Goal: Task Accomplishment & Management: Complete application form

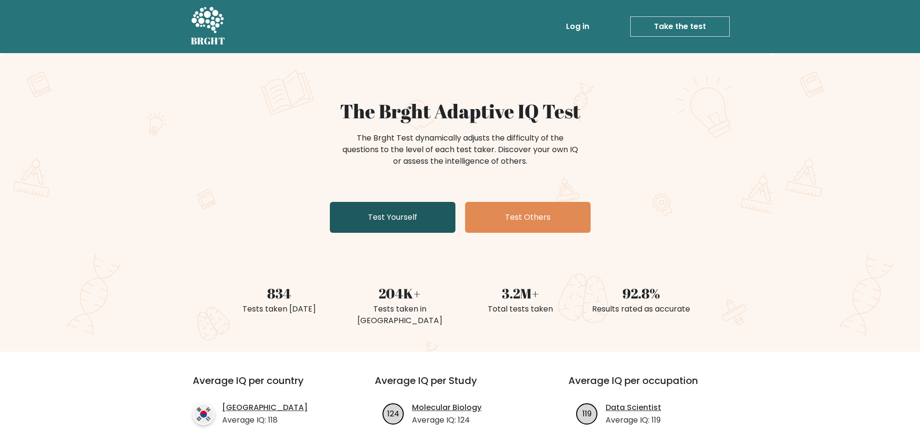
click at [412, 217] on link "Test Yourself" at bounding box center [393, 217] width 126 height 31
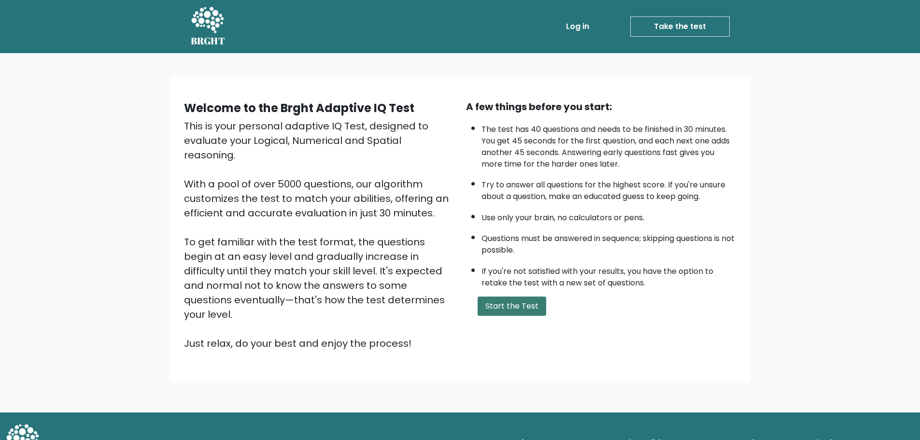
click at [493, 307] on button "Start the Test" at bounding box center [512, 306] width 69 height 19
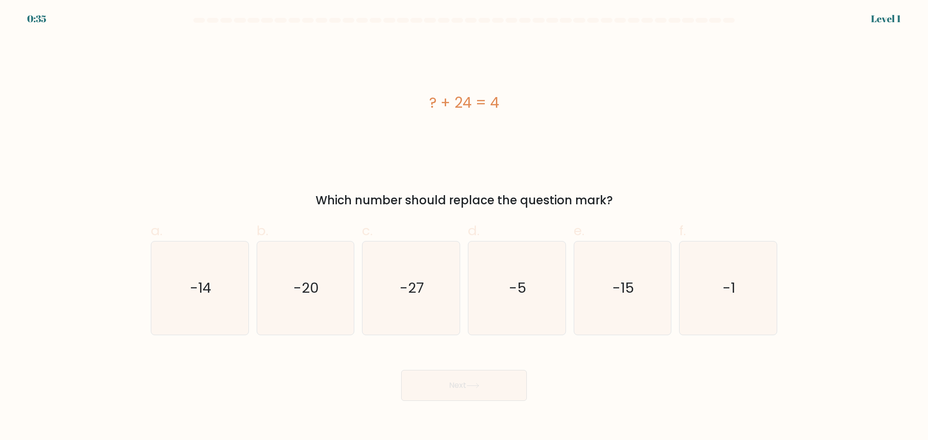
drag, startPoint x: 445, startPoint y: 103, endPoint x: 503, endPoint y: 100, distance: 58.6
click at [503, 100] on div "? + 24 = 4" at bounding box center [464, 103] width 626 height 22
copy div "? + 24 = 4"
click at [288, 301] on icon "-20" at bounding box center [304, 288] width 93 height 93
click at [464, 227] on input "b. -20" at bounding box center [464, 223] width 0 height 6
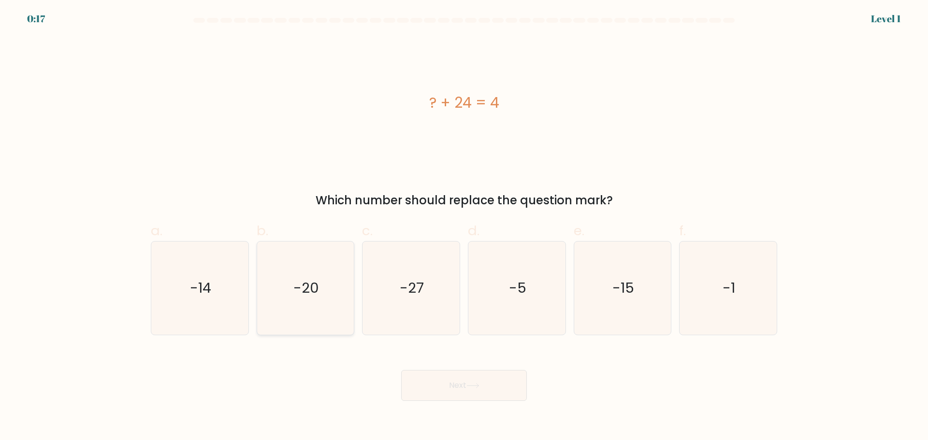
radio input "true"
click at [483, 394] on button "Next" at bounding box center [464, 385] width 126 height 31
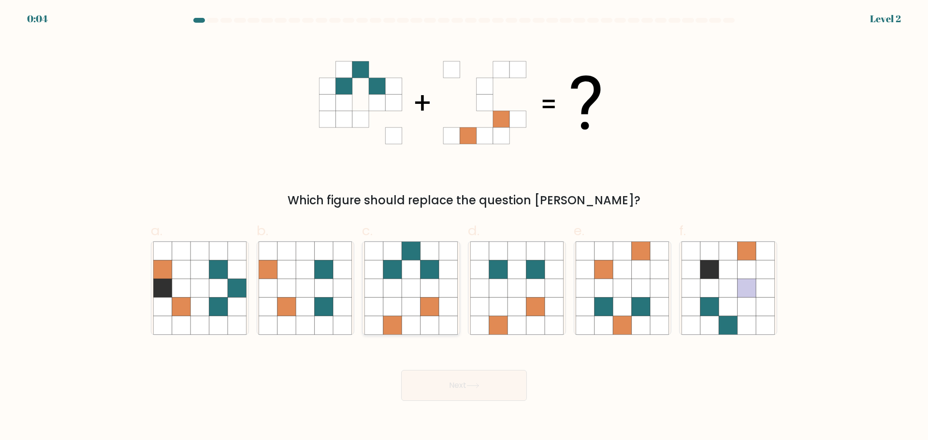
click at [415, 290] on icon at bounding box center [411, 288] width 18 height 18
click at [464, 227] on input "c." at bounding box center [464, 223] width 0 height 6
radio input "true"
click at [477, 400] on button "Next" at bounding box center [464, 385] width 126 height 31
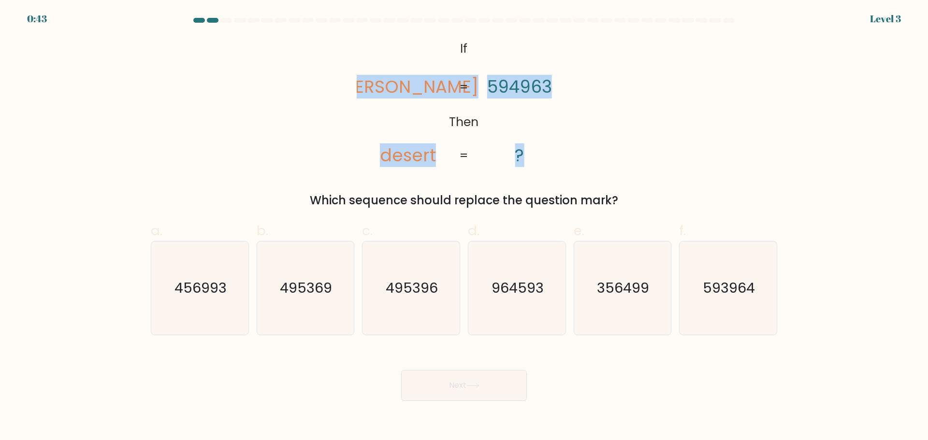
drag, startPoint x: 370, startPoint y: 40, endPoint x: 538, endPoint y: 134, distance: 192.3
click at [538, 134] on icon "@import url('https://fonts.googleapis.com/css?family=Abril+Fatface:400,100,100i…" at bounding box center [464, 103] width 215 height 132
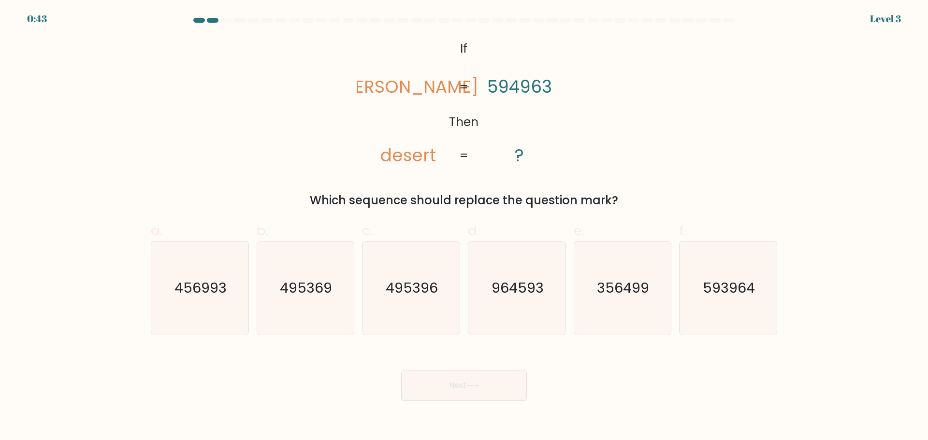
click at [431, 38] on icon "@import url('https://fonts.googleapis.com/css?family=Abril+Fatface:400,100,100i…" at bounding box center [464, 103] width 215 height 132
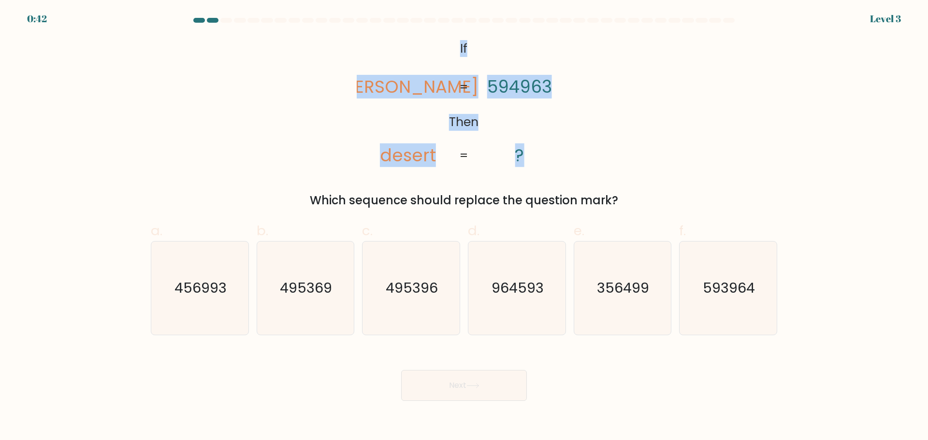
drag, startPoint x: 460, startPoint y: 43, endPoint x: 570, endPoint y: 153, distance: 155.5
click at [570, 153] on icon "@import url('https://fonts.googleapis.com/css?family=Abril+Fatface:400,100,100i…" at bounding box center [464, 103] width 215 height 132
copy icon "If Then deters desert 594963 ?"
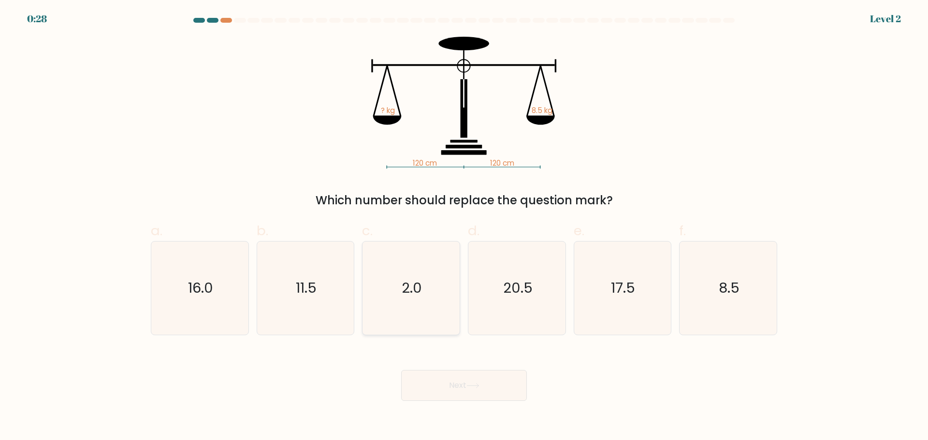
click at [438, 299] on icon "2.0" at bounding box center [410, 288] width 93 height 93
click at [464, 227] on input "c. 2.0" at bounding box center [464, 223] width 0 height 6
radio input "true"
click at [459, 393] on button "Next" at bounding box center [464, 385] width 126 height 31
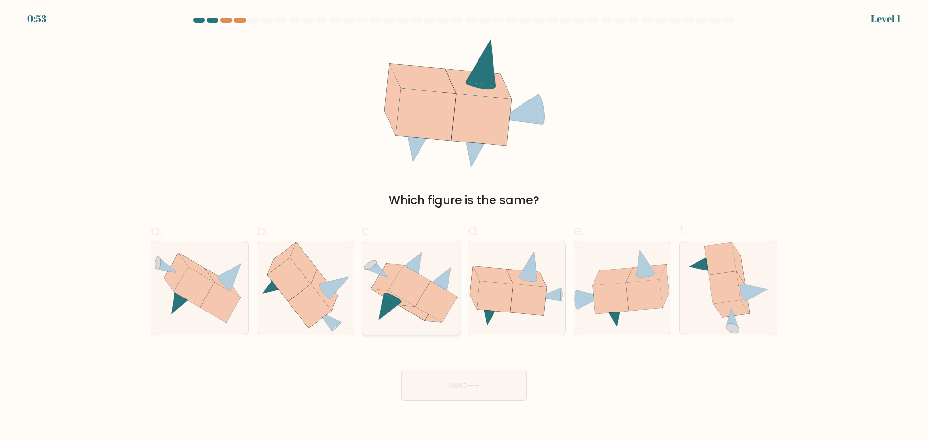
click at [391, 291] on icon at bounding box center [409, 286] width 42 height 41
click at [464, 227] on input "c." at bounding box center [464, 223] width 0 height 6
radio input "true"
click at [470, 389] on button "Next" at bounding box center [464, 385] width 126 height 31
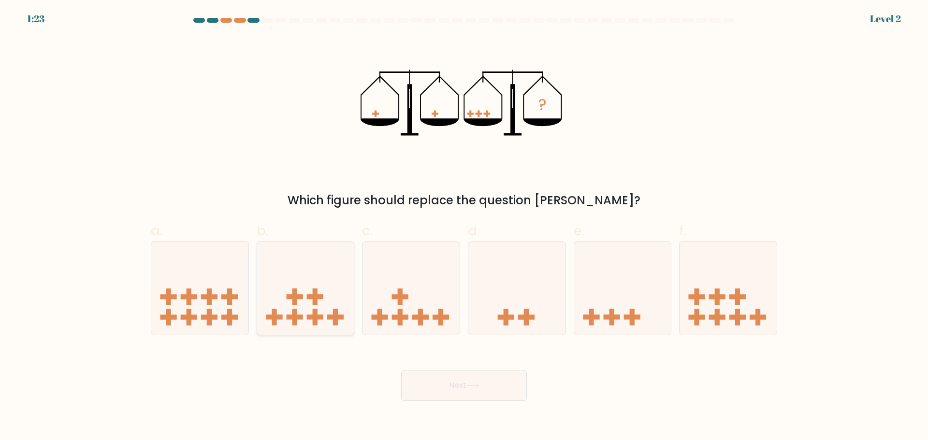
click at [305, 316] on icon at bounding box center [305, 288] width 97 height 80
click at [464, 227] on input "b." at bounding box center [464, 223] width 0 height 6
radio input "true"
click at [474, 376] on button "Next" at bounding box center [464, 385] width 126 height 31
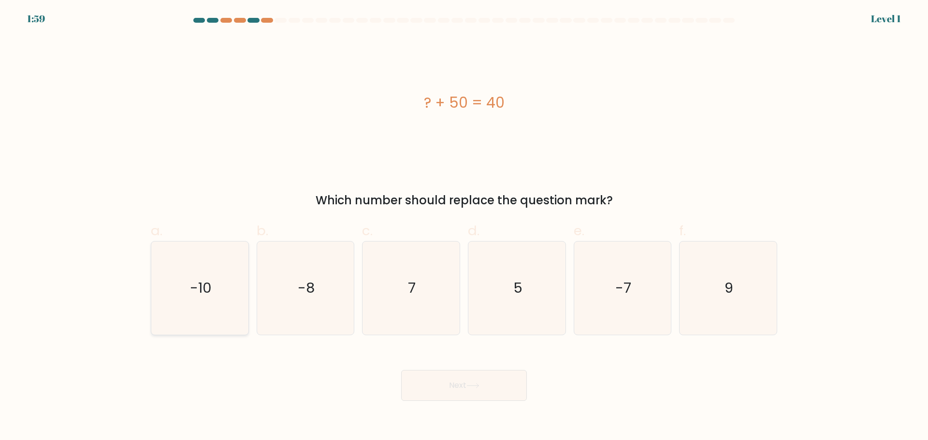
click at [183, 286] on icon "-10" at bounding box center [199, 288] width 93 height 93
click at [464, 227] on input "a. -10" at bounding box center [464, 223] width 0 height 6
radio input "true"
click at [457, 386] on button "Next" at bounding box center [464, 385] width 126 height 31
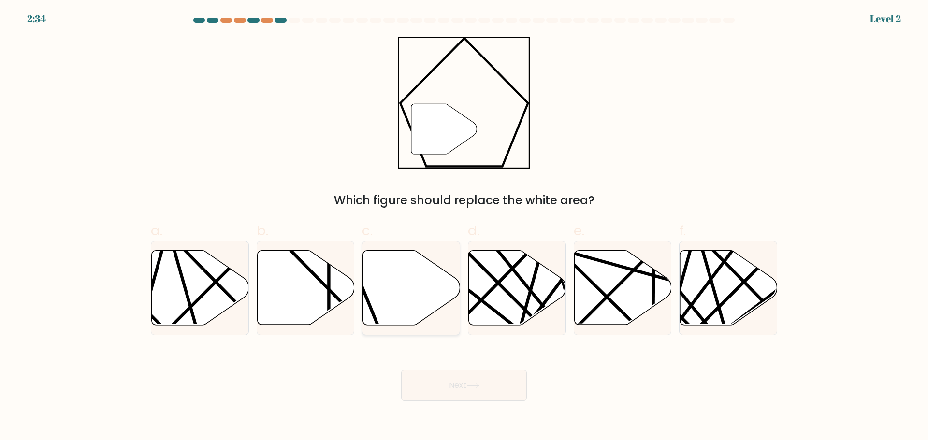
click at [402, 301] on icon at bounding box center [411, 287] width 97 height 74
click at [464, 227] on input "c." at bounding box center [464, 223] width 0 height 6
radio input "true"
click at [473, 398] on button "Next" at bounding box center [464, 385] width 126 height 31
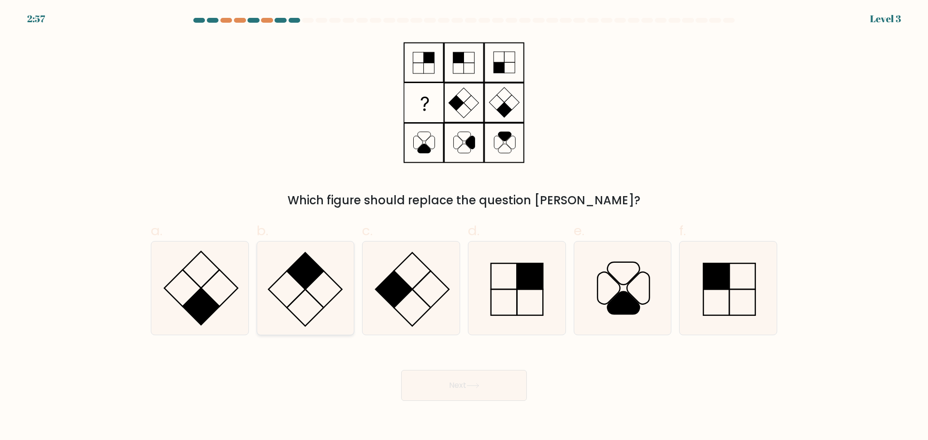
click at [302, 291] on icon at bounding box center [304, 288] width 93 height 93
click at [464, 227] on input "b." at bounding box center [464, 223] width 0 height 6
radio input "true"
click at [457, 388] on button "Next" at bounding box center [464, 385] width 126 height 31
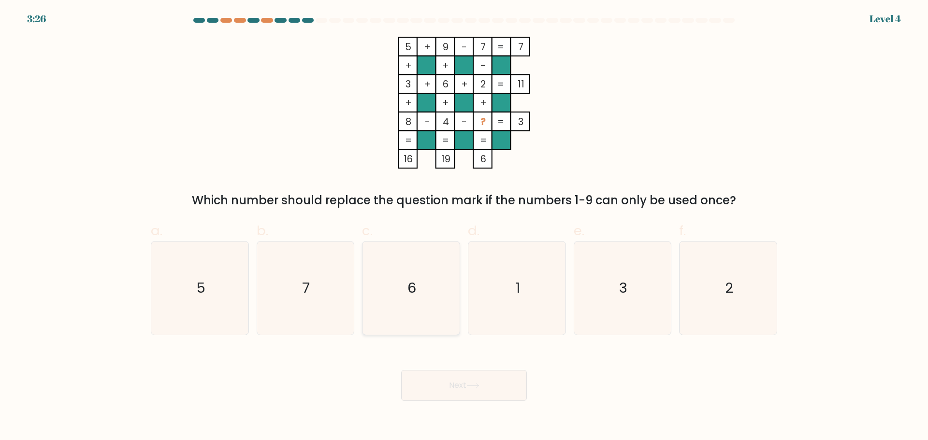
click at [390, 301] on icon "6" at bounding box center [410, 288] width 93 height 93
click at [464, 227] on input "c. 6" at bounding box center [464, 223] width 0 height 6
radio input "true"
click at [465, 390] on button "Next" at bounding box center [464, 385] width 126 height 31
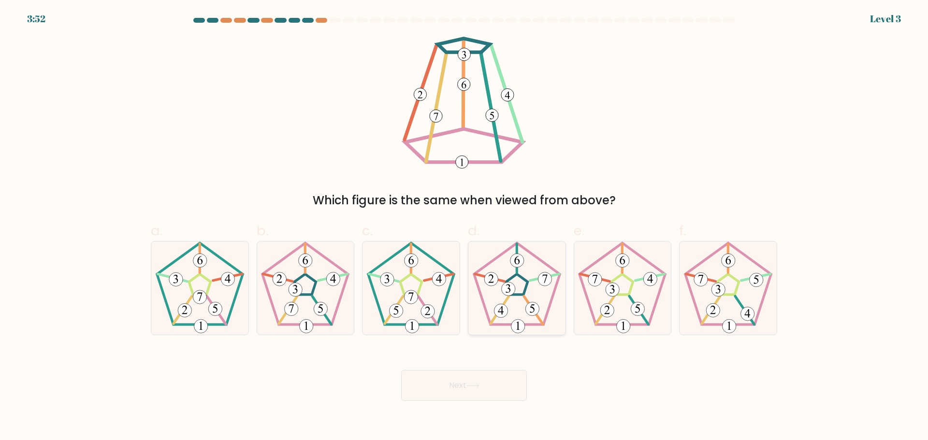
click at [489, 302] on icon at bounding box center [516, 288] width 93 height 93
click at [464, 227] on input "d." at bounding box center [464, 223] width 0 height 6
radio input "true"
click at [286, 297] on icon at bounding box center [304, 288] width 93 height 93
click at [464, 227] on input "b." at bounding box center [464, 223] width 0 height 6
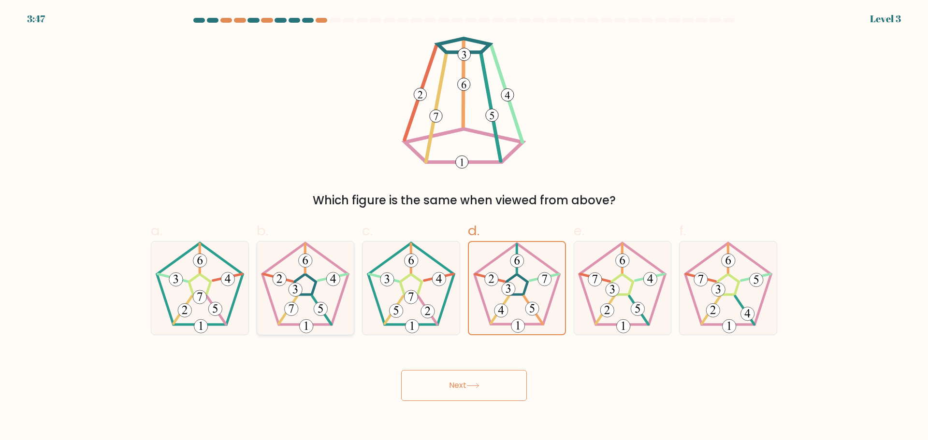
radio input "true"
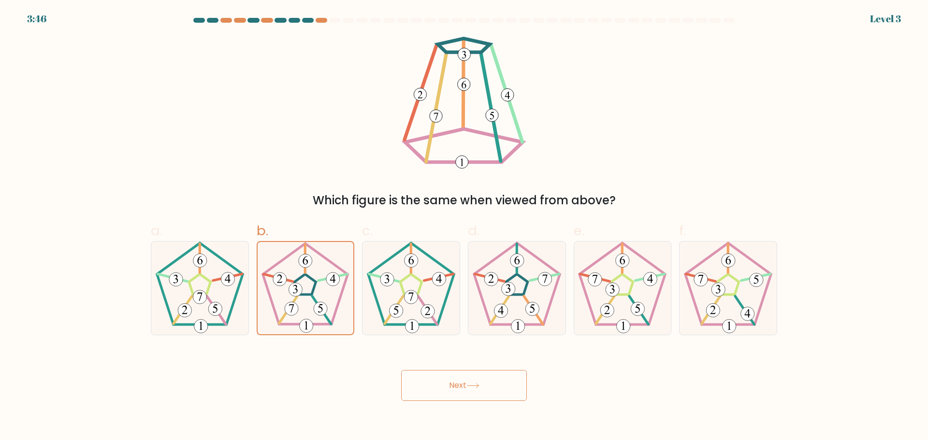
click at [437, 382] on button "Next" at bounding box center [464, 385] width 126 height 31
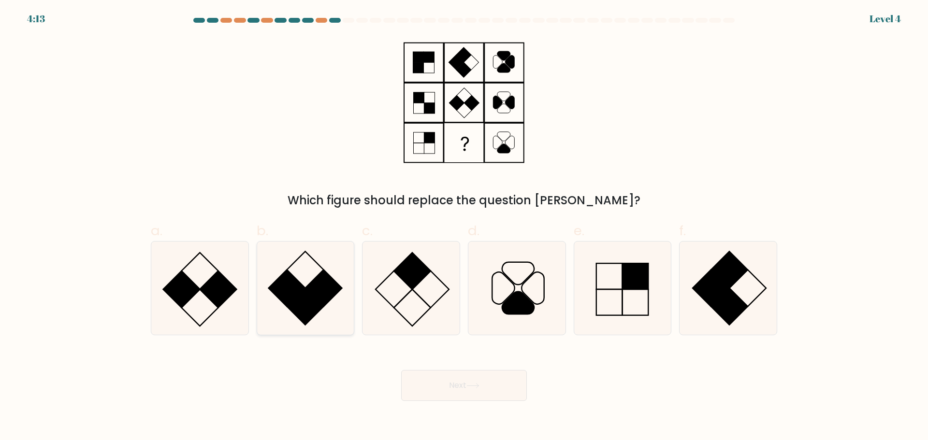
click at [318, 273] on icon at bounding box center [304, 288] width 93 height 93
click at [464, 227] on input "b." at bounding box center [464, 223] width 0 height 6
radio input "true"
drag, startPoint x: 412, startPoint y: 392, endPoint x: 419, endPoint y: 397, distance: 8.9
click at [414, 394] on button "Next" at bounding box center [464, 385] width 126 height 31
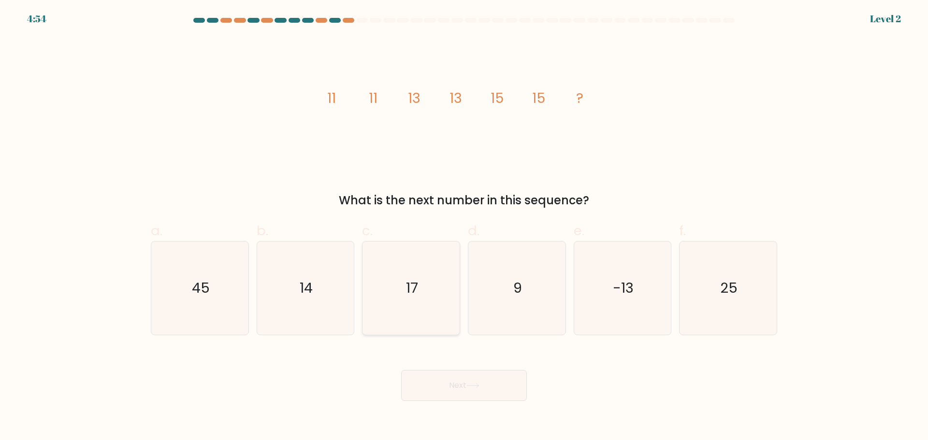
click at [425, 302] on icon "17" at bounding box center [410, 288] width 93 height 93
click at [464, 227] on input "c. 17" at bounding box center [464, 223] width 0 height 6
radio input "true"
click at [445, 385] on button "Next" at bounding box center [464, 385] width 126 height 31
click at [469, 373] on button "Next" at bounding box center [464, 385] width 126 height 31
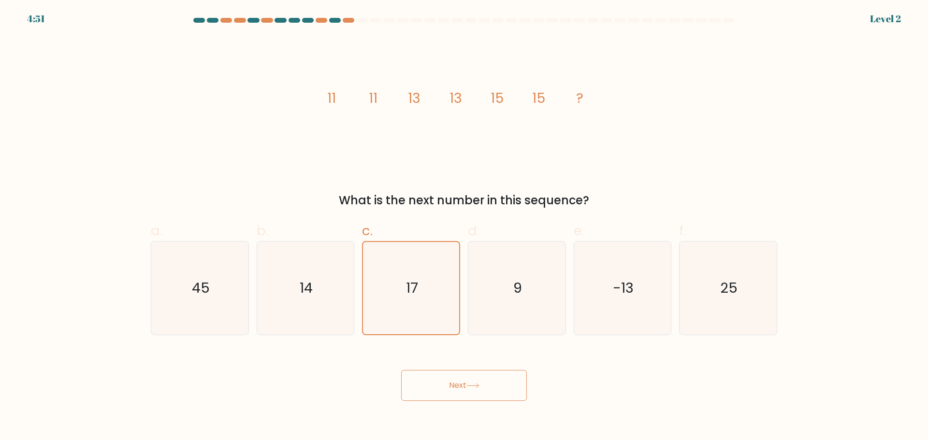
click at [469, 376] on button "Next" at bounding box center [464, 385] width 126 height 31
click at [482, 386] on button "Next" at bounding box center [464, 385] width 126 height 31
click at [423, 273] on icon "17" at bounding box center [411, 288] width 92 height 92
click at [464, 227] on input "c. 17" at bounding box center [464, 223] width 0 height 6
click at [450, 387] on button "Next" at bounding box center [464, 385] width 126 height 31
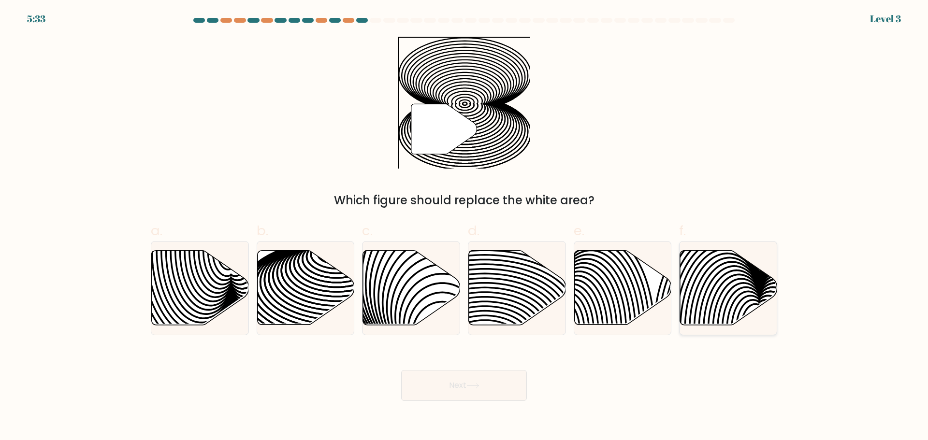
click at [707, 298] on icon at bounding box center [728, 287] width 97 height 74
click at [464, 227] on input "f." at bounding box center [464, 223] width 0 height 6
radio input "true"
click at [299, 273] on icon at bounding box center [305, 287] width 97 height 74
click at [464, 227] on input "b." at bounding box center [464, 223] width 0 height 6
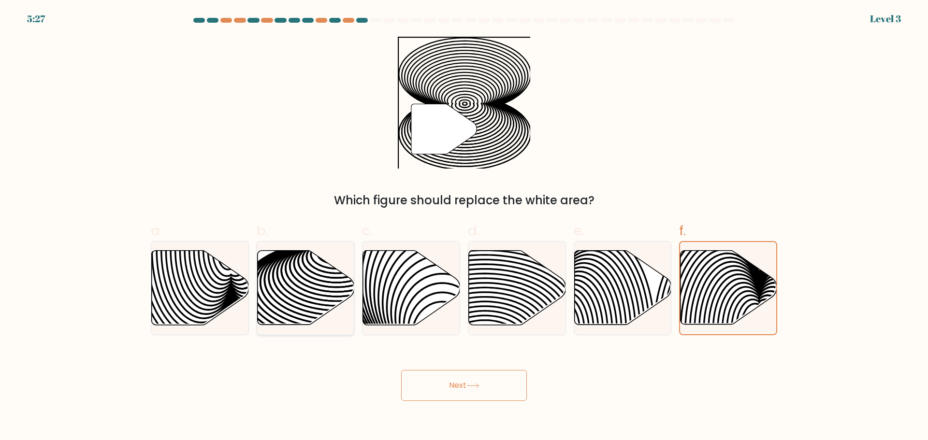
radio input "true"
click at [430, 387] on button "Next" at bounding box center [464, 385] width 126 height 31
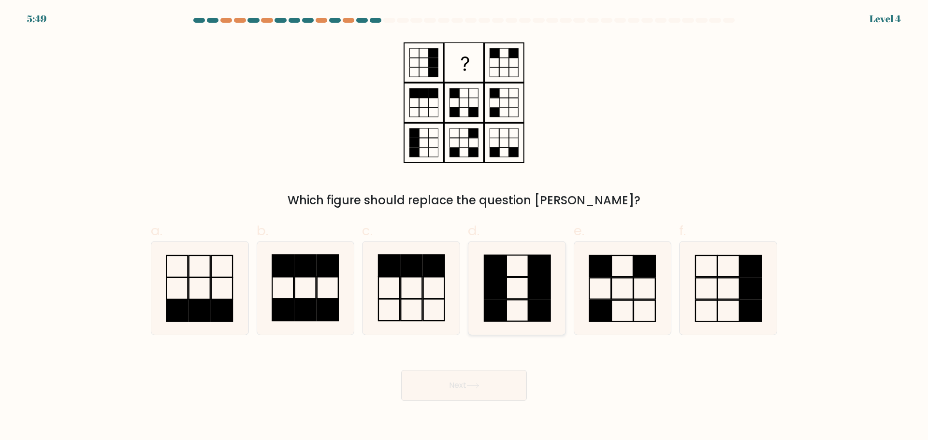
click at [517, 289] on icon at bounding box center [516, 288] width 93 height 93
click at [464, 227] on input "d." at bounding box center [464, 223] width 0 height 6
radio input "true"
drag, startPoint x: 447, startPoint y: 414, endPoint x: 454, endPoint y: 411, distance: 7.4
click at [448, 414] on body "5:48 Level 4" at bounding box center [464, 220] width 928 height 440
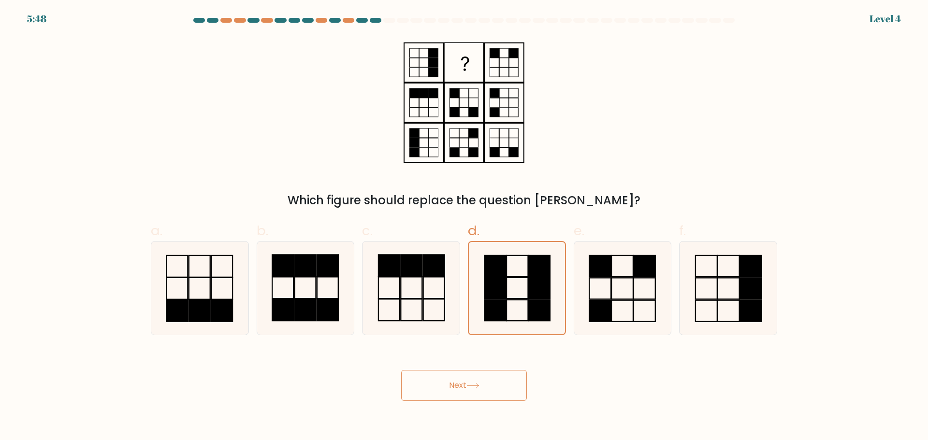
click at [463, 392] on button "Next" at bounding box center [464, 385] width 126 height 31
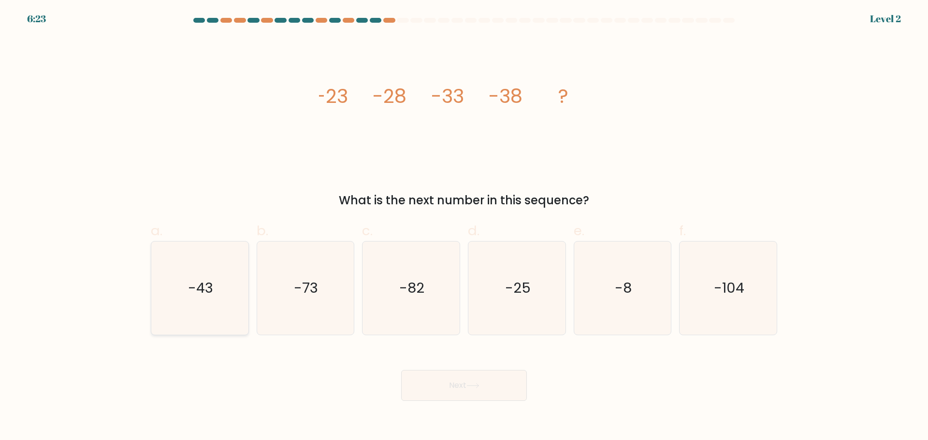
click at [213, 303] on icon "-43" at bounding box center [199, 288] width 93 height 93
click at [464, 227] on input "a. -43" at bounding box center [464, 223] width 0 height 6
radio input "true"
click at [484, 381] on button "Next" at bounding box center [464, 385] width 126 height 31
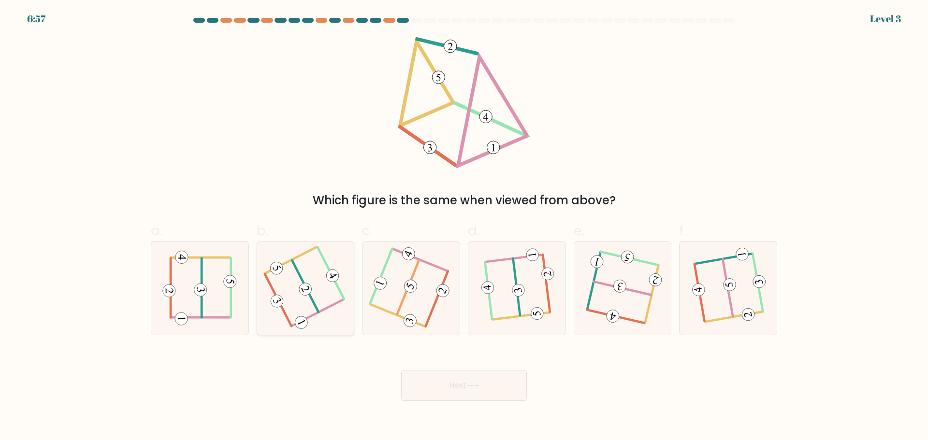
click at [296, 287] on icon at bounding box center [305, 288] width 72 height 74
click at [464, 227] on input "b." at bounding box center [464, 223] width 0 height 6
radio input "true"
click at [454, 384] on button "Next" at bounding box center [464, 385] width 126 height 31
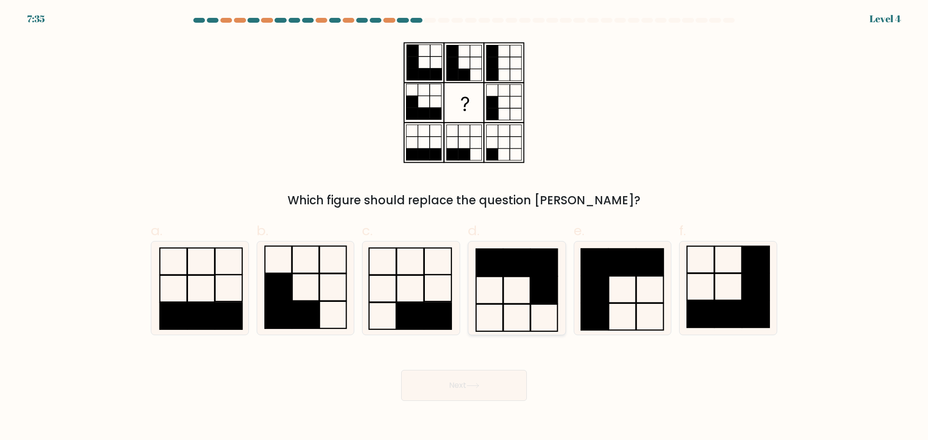
click at [518, 290] on icon at bounding box center [516, 288] width 93 height 93
click at [464, 227] on input "d." at bounding box center [464, 223] width 0 height 6
radio input "true"
click at [469, 388] on button "Next" at bounding box center [464, 385] width 126 height 31
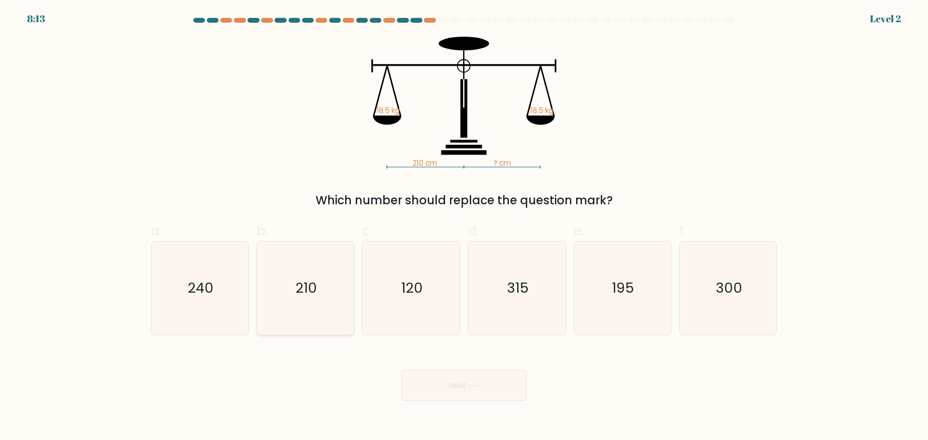
click at [318, 303] on icon "210" at bounding box center [304, 288] width 93 height 93
click at [464, 227] on input "b. 210" at bounding box center [464, 223] width 0 height 6
radio input "true"
click at [410, 379] on button "Next" at bounding box center [464, 385] width 126 height 31
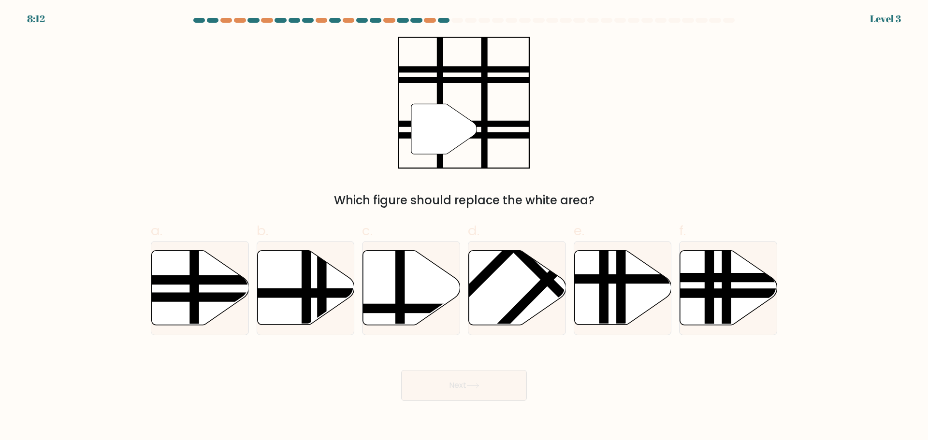
click at [418, 387] on button "Next" at bounding box center [464, 385] width 126 height 31
click at [189, 287] on icon at bounding box center [200, 287] width 97 height 74
click at [464, 227] on input "a." at bounding box center [464, 223] width 0 height 6
radio input "true"
click at [480, 394] on button "Next" at bounding box center [464, 385] width 126 height 31
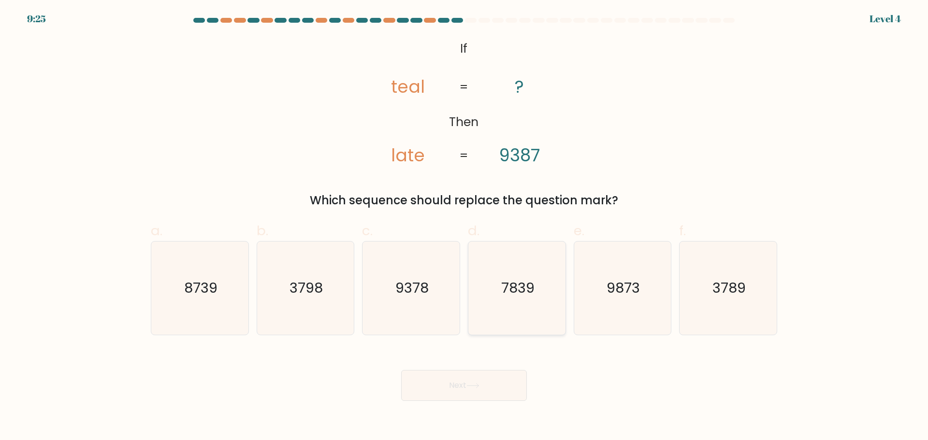
click at [526, 300] on icon "7839" at bounding box center [516, 288] width 93 height 93
click at [464, 227] on input "d. 7839" at bounding box center [464, 223] width 0 height 6
radio input "true"
click at [501, 400] on button "Next" at bounding box center [464, 385] width 126 height 31
click at [493, 387] on button "Next" at bounding box center [464, 385] width 126 height 31
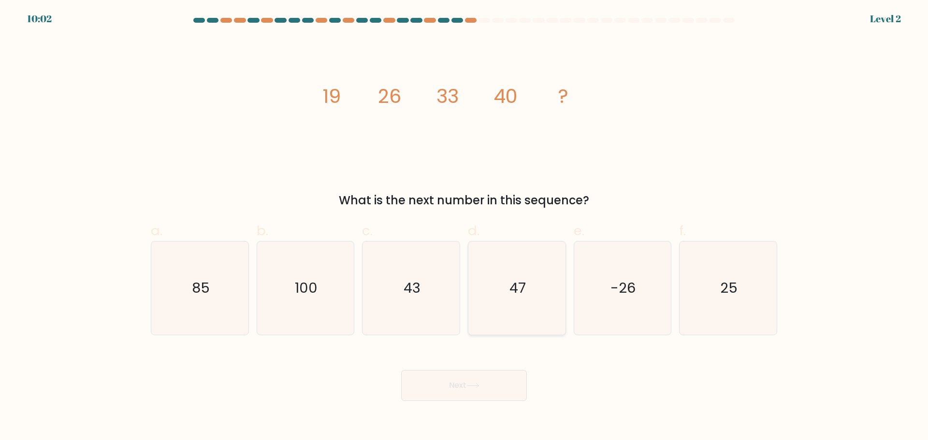
click at [509, 292] on text "47" at bounding box center [517, 287] width 16 height 19
click at [464, 227] on input "d. 47" at bounding box center [464, 223] width 0 height 6
radio input "true"
click at [473, 387] on icon at bounding box center [472, 385] width 13 height 5
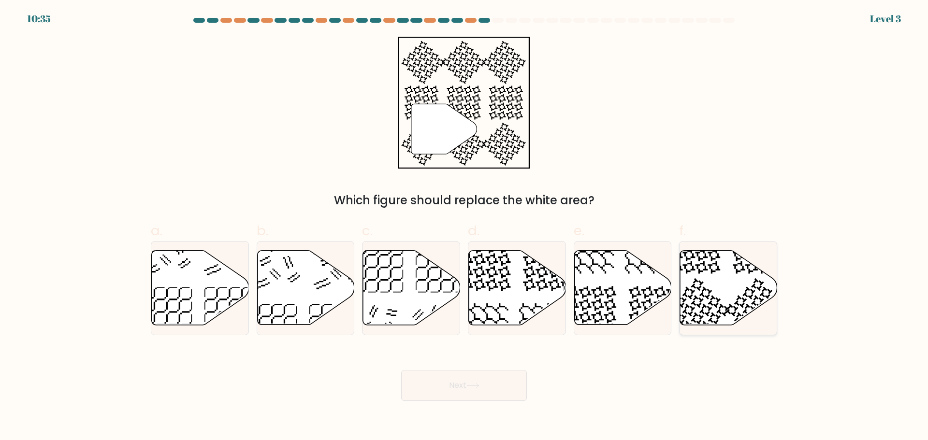
click at [722, 299] on icon at bounding box center [728, 287] width 97 height 74
click at [464, 227] on input "f." at bounding box center [464, 223] width 0 height 6
radio input "true"
click at [471, 395] on button "Next" at bounding box center [464, 385] width 126 height 31
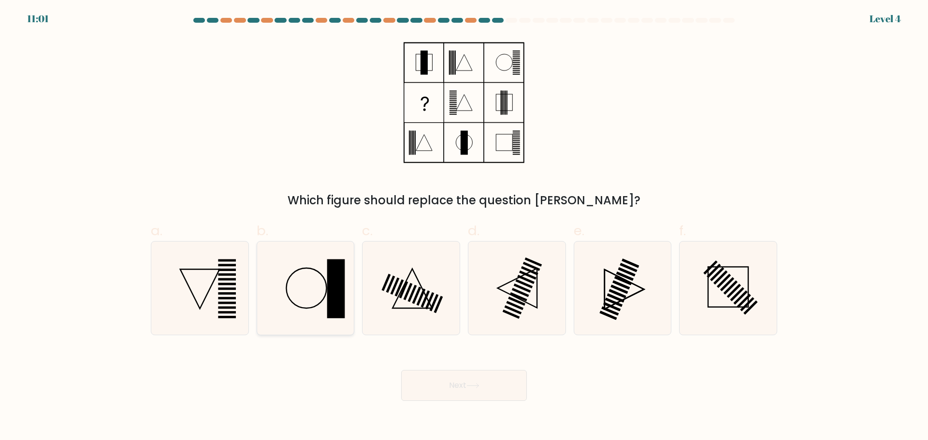
click at [317, 304] on icon at bounding box center [304, 288] width 93 height 93
click at [464, 227] on input "b." at bounding box center [464, 223] width 0 height 6
radio input "true"
click at [477, 389] on button "Next" at bounding box center [464, 385] width 126 height 31
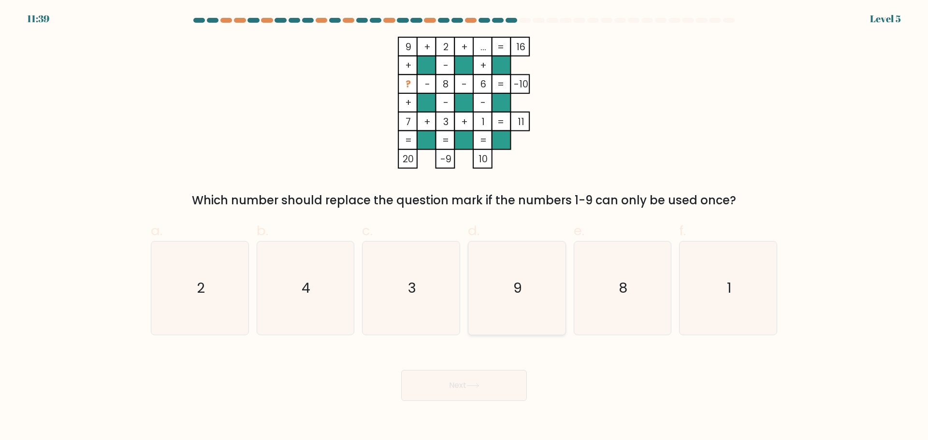
click at [497, 309] on icon "9" at bounding box center [516, 288] width 93 height 93
click at [464, 227] on input "d. 9" at bounding box center [464, 223] width 0 height 6
radio input "true"
click at [474, 388] on button "Next" at bounding box center [464, 385] width 126 height 31
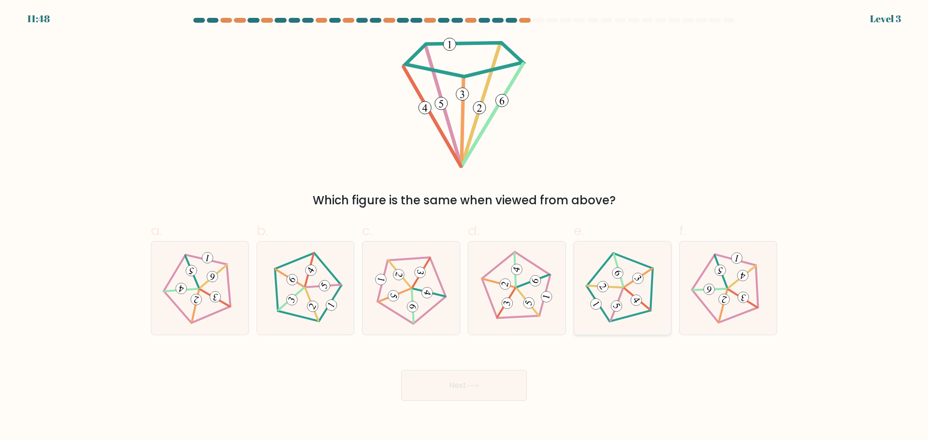
click at [630, 302] on icon at bounding box center [622, 288] width 74 height 74
click at [464, 227] on input "e." at bounding box center [464, 223] width 0 height 6
radio input "true"
click at [497, 380] on button "Next" at bounding box center [464, 385] width 126 height 31
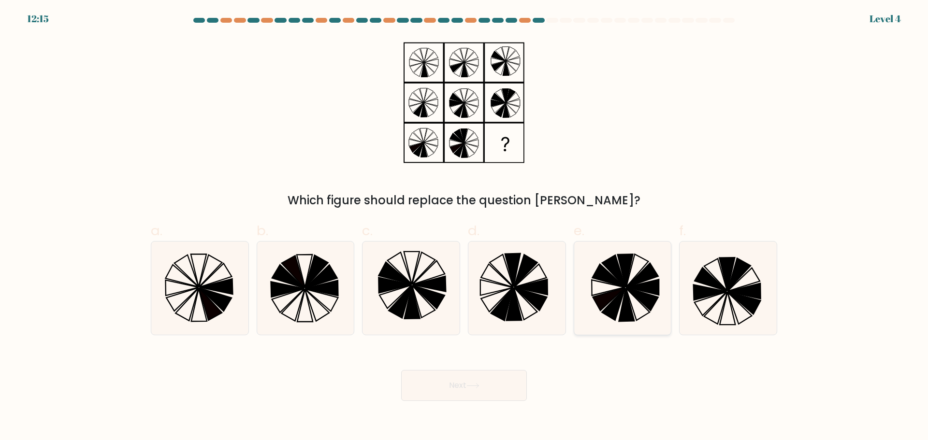
click at [598, 291] on icon at bounding box center [621, 288] width 93 height 93
click at [464, 227] on input "e." at bounding box center [464, 223] width 0 height 6
radio input "true"
click at [470, 388] on icon at bounding box center [472, 385] width 13 height 5
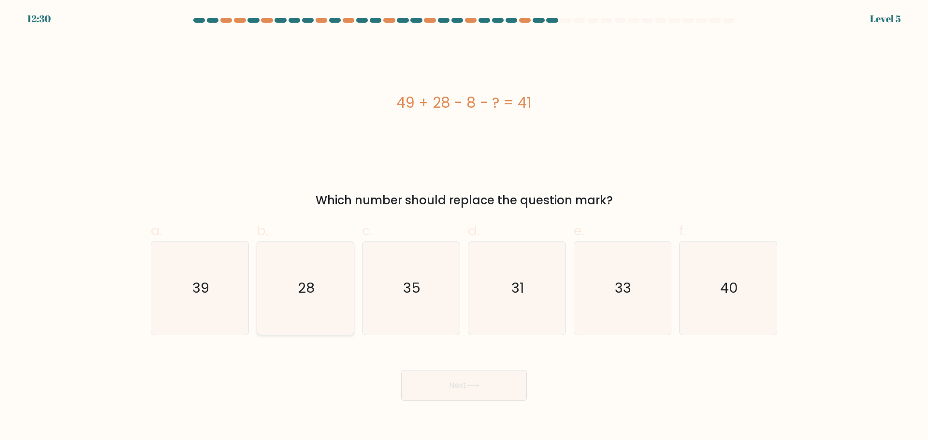
click at [316, 311] on icon "28" at bounding box center [304, 288] width 93 height 93
click at [464, 227] on input "b. 28" at bounding box center [464, 223] width 0 height 6
radio input "true"
click at [445, 387] on button "Next" at bounding box center [464, 385] width 126 height 31
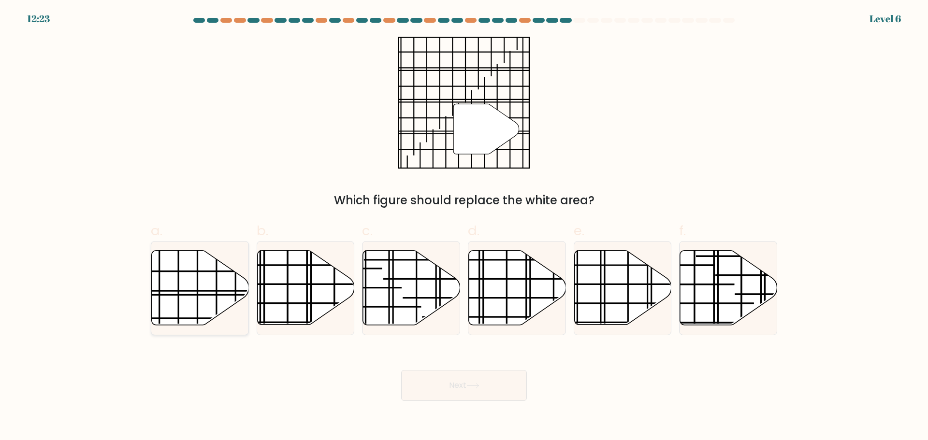
click at [158, 286] on icon at bounding box center [200, 287] width 97 height 74
click at [464, 227] on input "a." at bounding box center [464, 223] width 0 height 6
radio input "true"
drag, startPoint x: 431, startPoint y: 368, endPoint x: 446, endPoint y: 389, distance: 25.6
click at [432, 369] on div "Next" at bounding box center [464, 374] width 638 height 54
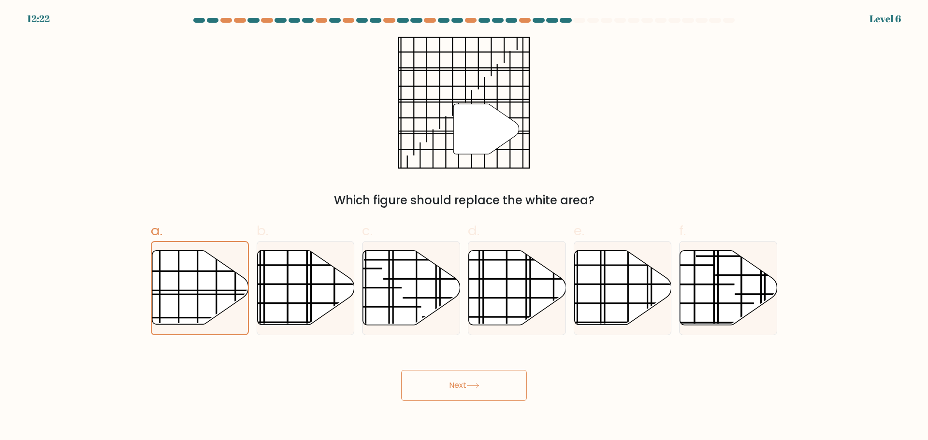
click at [447, 389] on button "Next" at bounding box center [464, 385] width 126 height 31
click at [475, 387] on icon at bounding box center [472, 385] width 13 height 5
click at [456, 388] on button "Next" at bounding box center [464, 385] width 126 height 31
click at [501, 389] on button "Next" at bounding box center [464, 385] width 126 height 31
click at [443, 375] on button "Next" at bounding box center [464, 385] width 126 height 31
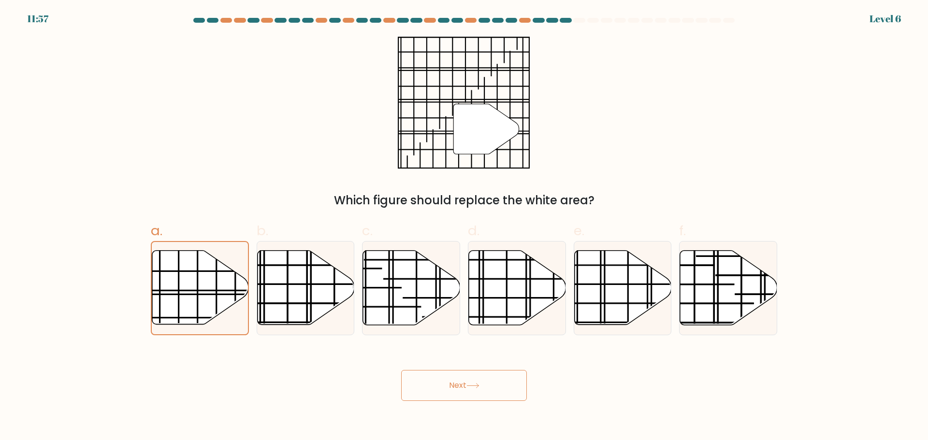
drag, startPoint x: 192, startPoint y: 304, endPoint x: 357, endPoint y: 345, distance: 169.2
click at [196, 304] on icon at bounding box center [200, 287] width 96 height 73
click at [464, 227] on input "a." at bounding box center [464, 223] width 0 height 6
click at [440, 378] on button "Next" at bounding box center [464, 385] width 126 height 31
click at [193, 299] on icon at bounding box center [200, 287] width 96 height 73
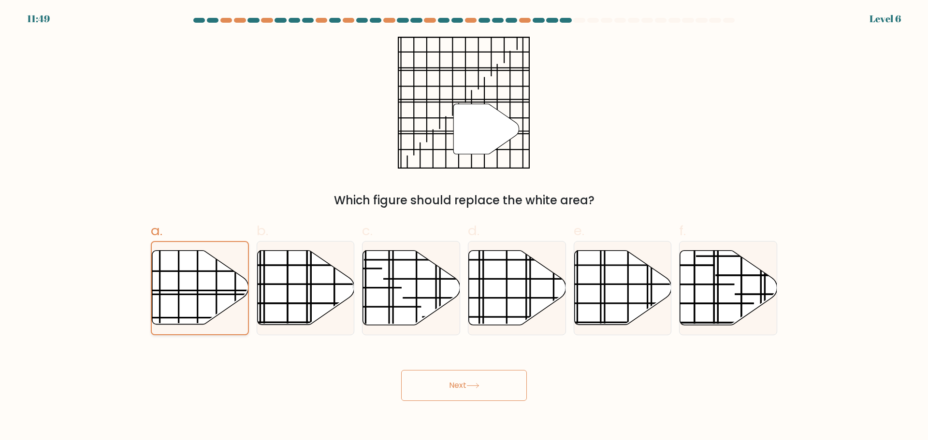
click at [464, 227] on input "a." at bounding box center [464, 223] width 0 height 6
click at [431, 379] on button "Next" at bounding box center [464, 385] width 126 height 31
click at [483, 131] on icon at bounding box center [487, 129] width 66 height 50
click at [359, 303] on div "c." at bounding box center [411, 278] width 106 height 114
click at [300, 297] on icon at bounding box center [305, 287] width 97 height 74
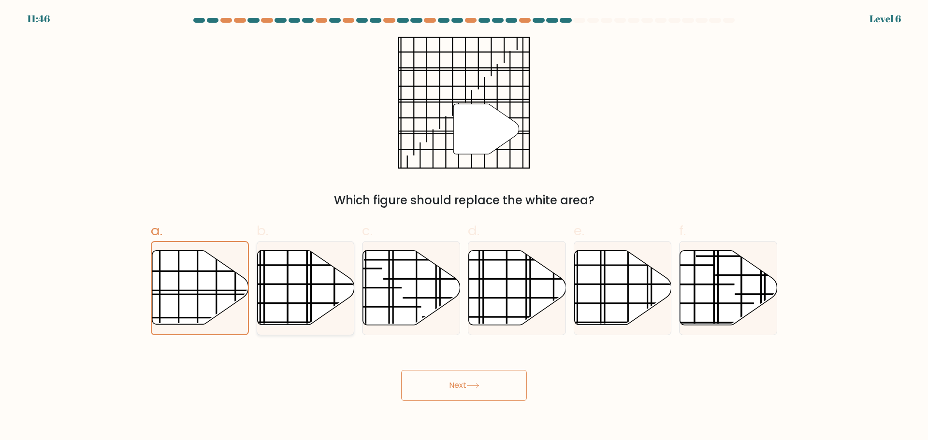
click at [464, 227] on input "b." at bounding box center [464, 223] width 0 height 6
radio input "true"
click at [221, 293] on icon at bounding box center [200, 287] width 97 height 74
click at [464, 227] on input "a." at bounding box center [464, 223] width 0 height 6
radio input "true"
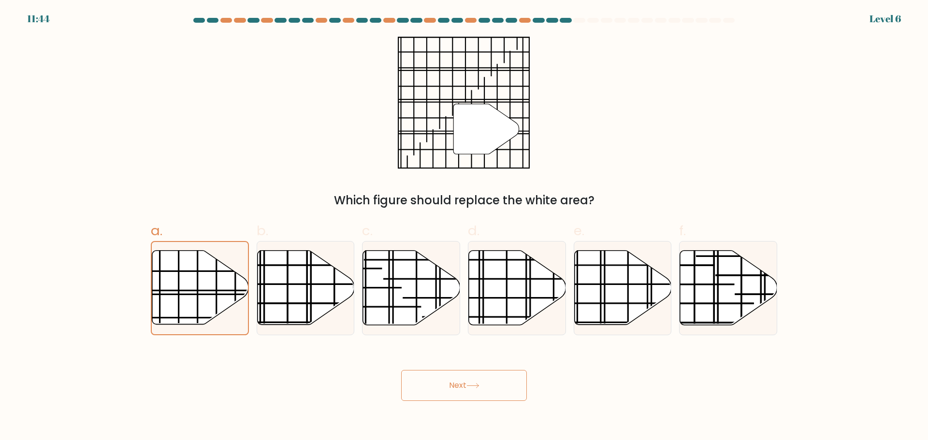
drag, startPoint x: 316, startPoint y: 297, endPoint x: 383, endPoint y: 343, distance: 82.0
click at [321, 301] on icon at bounding box center [305, 287] width 97 height 74
click at [464, 227] on input "b." at bounding box center [464, 223] width 0 height 6
radio input "true"
click at [444, 376] on button "Next" at bounding box center [464, 385] width 126 height 31
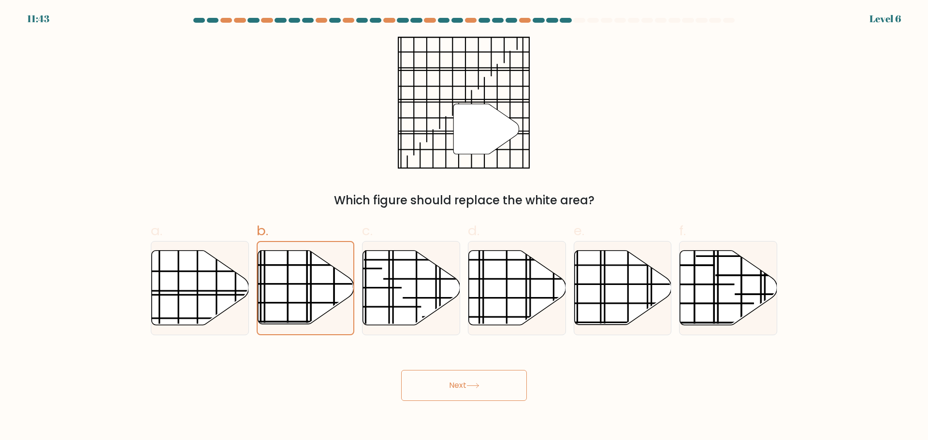
click at [451, 389] on button "Next" at bounding box center [464, 385] width 126 height 31
click at [201, 281] on icon at bounding box center [200, 287] width 97 height 74
click at [464, 227] on input "a." at bounding box center [464, 223] width 0 height 6
radio input "true"
click at [440, 406] on body "11:43 Level 6" at bounding box center [464, 220] width 928 height 440
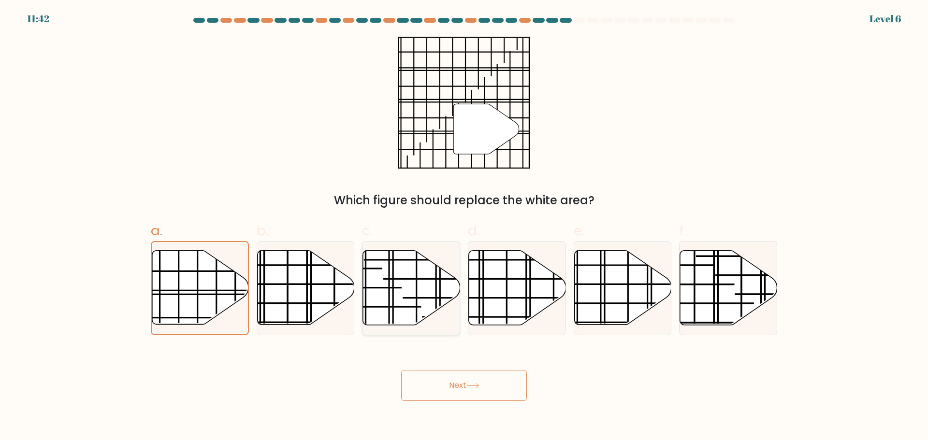
click at [445, 305] on icon at bounding box center [410, 288] width 97 height 76
click at [464, 227] on input "c." at bounding box center [464, 223] width 0 height 6
radio input "true"
click at [543, 341] on form at bounding box center [464, 209] width 928 height 383
click at [464, 388] on button "Next" at bounding box center [464, 385] width 126 height 31
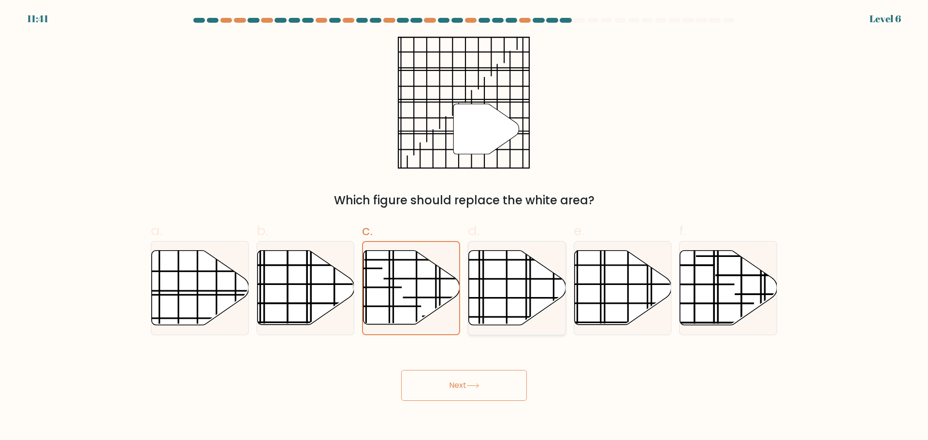
click at [530, 309] on line at bounding box center [530, 327] width 0 height 194
click at [464, 227] on input "d." at bounding box center [464, 223] width 0 height 6
radio input "true"
drag, startPoint x: 484, startPoint y: 396, endPoint x: 600, endPoint y: 310, distance: 144.4
click at [487, 396] on button "Next" at bounding box center [464, 385] width 126 height 31
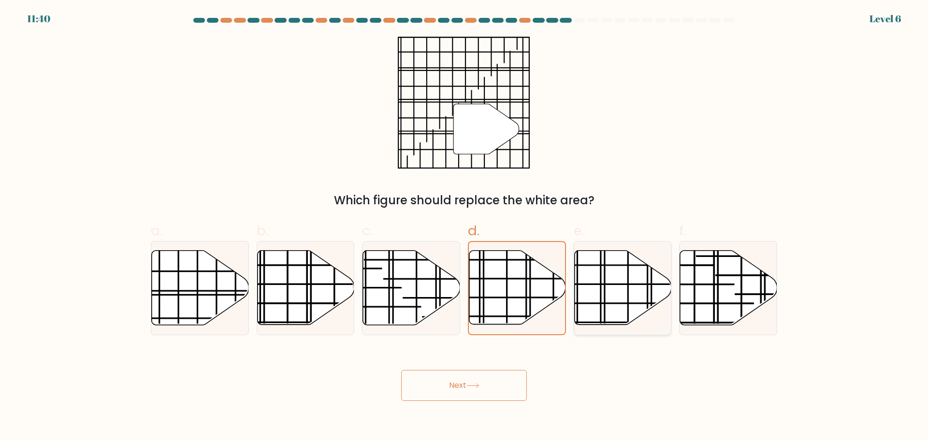
click at [622, 292] on icon at bounding box center [622, 287] width 97 height 74
click at [464, 227] on input "e." at bounding box center [464, 223] width 0 height 6
radio input "true"
click at [502, 388] on button "Next" at bounding box center [464, 385] width 126 height 31
click at [708, 282] on icon at bounding box center [728, 287] width 97 height 74
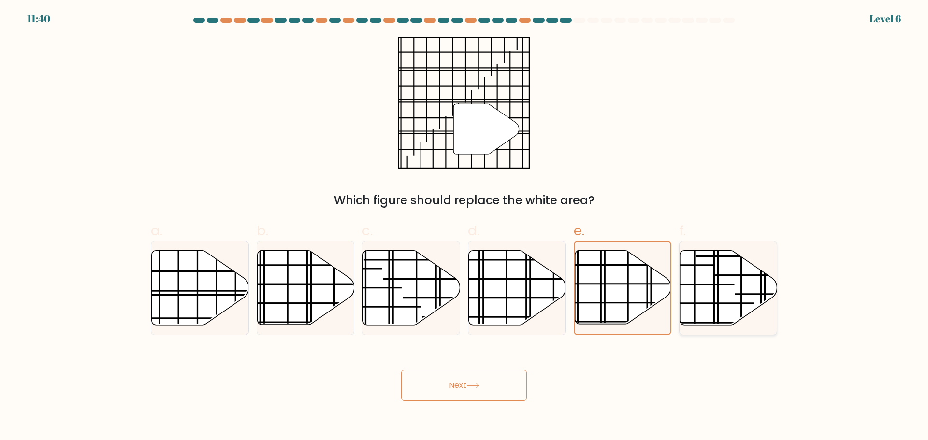
click at [464, 227] on input "f." at bounding box center [464, 223] width 0 height 6
radio input "true"
click at [470, 381] on button "Next" at bounding box center [464, 385] width 126 height 31
click at [178, 302] on line at bounding box center [178, 288] width 0 height 116
click at [464, 227] on input "a." at bounding box center [464, 223] width 0 height 6
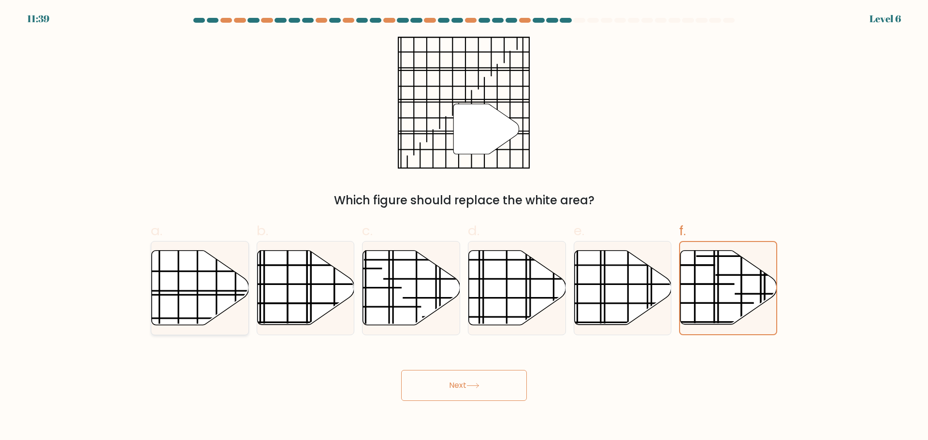
radio input "true"
click at [415, 391] on button "Next" at bounding box center [464, 385] width 126 height 31
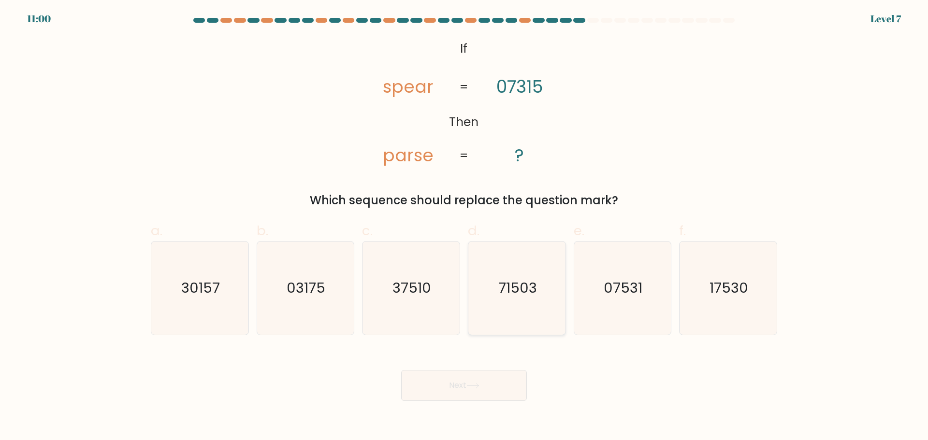
click at [527, 294] on text "71503" at bounding box center [517, 287] width 39 height 19
click at [464, 227] on input "d. 71503" at bounding box center [464, 223] width 0 height 6
radio input "true"
click at [442, 391] on button "Next" at bounding box center [464, 385] width 126 height 31
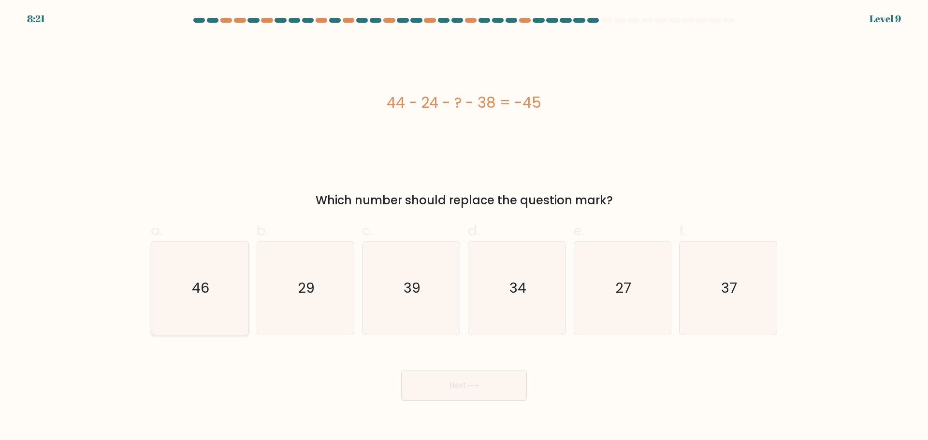
click at [201, 293] on text "46" at bounding box center [200, 287] width 17 height 19
click at [464, 227] on input "a. 46" at bounding box center [464, 223] width 0 height 6
radio input "true"
drag, startPoint x: 479, startPoint y: 408, endPoint x: 480, endPoint y: 399, distance: 9.2
click at [478, 408] on body "8:20 Level 9 a." at bounding box center [464, 220] width 928 height 440
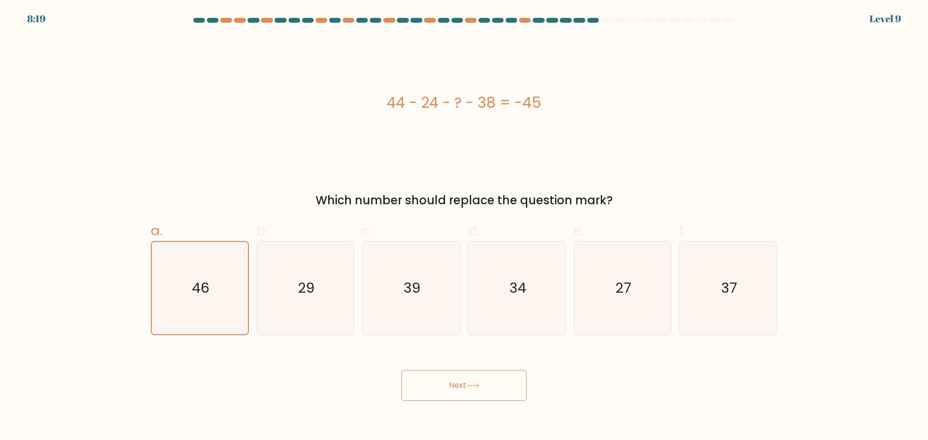
click at [480, 395] on button "Next" at bounding box center [464, 385] width 126 height 31
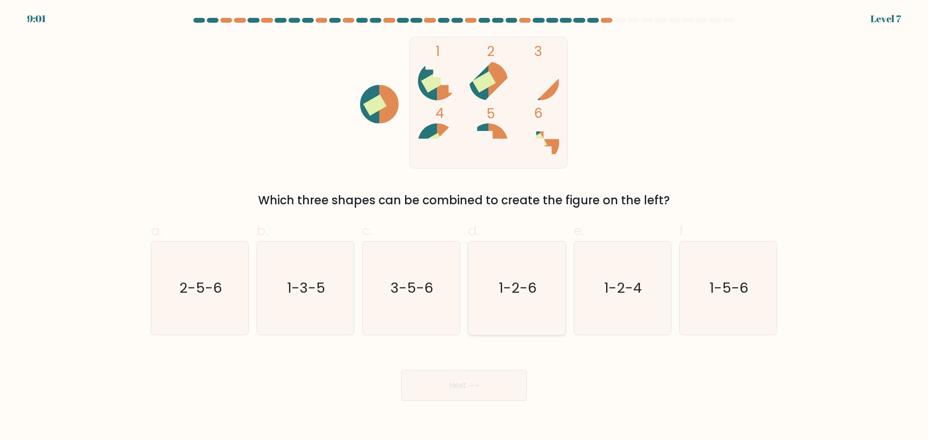
click at [499, 308] on icon "1-2-6" at bounding box center [516, 288] width 93 height 93
click at [464, 227] on input "d. 1-2-6" at bounding box center [464, 223] width 0 height 6
radio input "true"
click at [492, 373] on button "Next" at bounding box center [464, 385] width 126 height 31
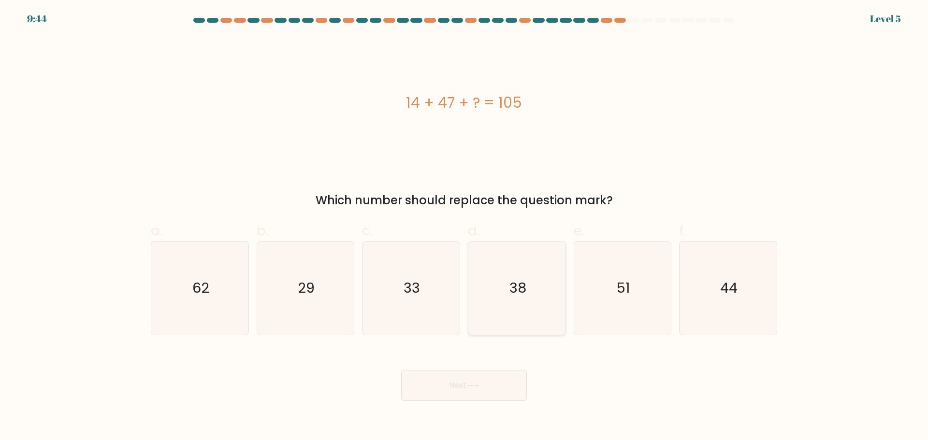
click at [521, 277] on icon "38" at bounding box center [516, 288] width 93 height 93
click at [464, 227] on input "d. 38" at bounding box center [464, 223] width 0 height 6
radio input "true"
click at [493, 373] on button "Next" at bounding box center [464, 385] width 126 height 31
click at [492, 387] on button "Next" at bounding box center [464, 385] width 126 height 31
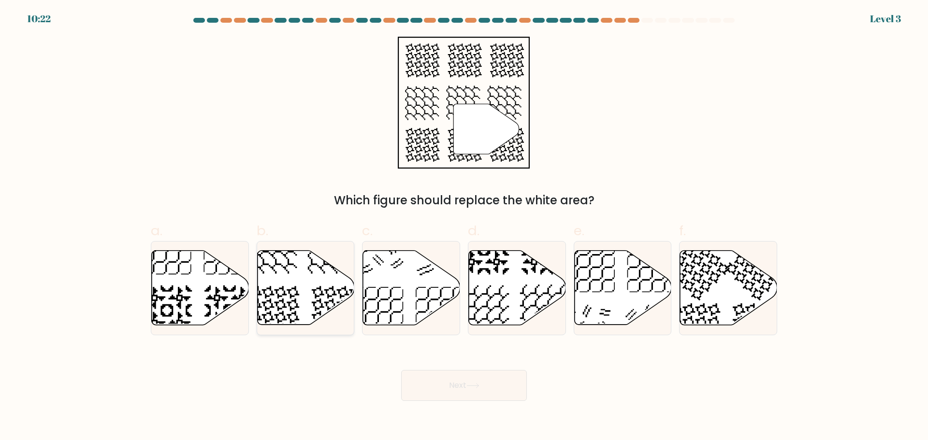
click at [306, 289] on icon at bounding box center [305, 287] width 97 height 74
click at [464, 227] on input "b." at bounding box center [464, 223] width 0 height 6
radio input "true"
click at [461, 393] on button "Next" at bounding box center [464, 385] width 126 height 31
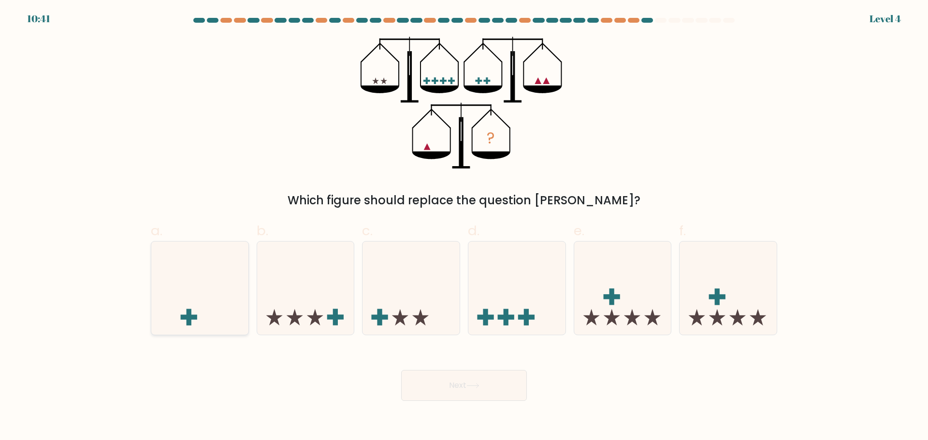
click at [201, 300] on icon at bounding box center [199, 288] width 97 height 80
click at [464, 227] on input "a." at bounding box center [464, 223] width 0 height 6
radio input "true"
click at [443, 392] on button "Next" at bounding box center [464, 385] width 126 height 31
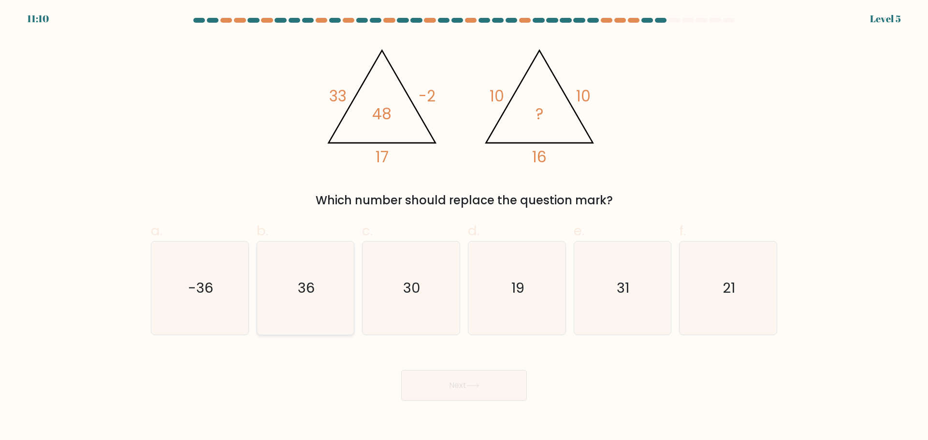
click at [319, 302] on icon "36" at bounding box center [304, 288] width 93 height 93
click at [464, 227] on input "b. 36" at bounding box center [464, 223] width 0 height 6
radio input "true"
click at [431, 390] on button "Next" at bounding box center [464, 385] width 126 height 31
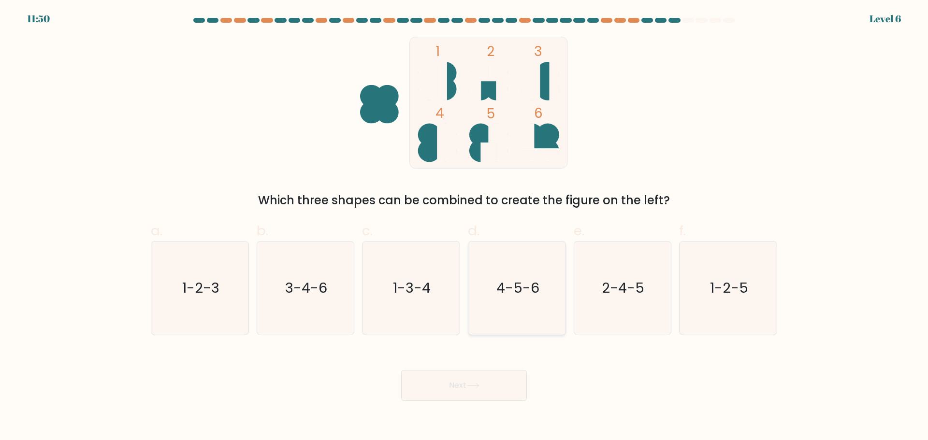
click at [506, 321] on icon "4-5-6" at bounding box center [516, 288] width 93 height 93
click at [464, 227] on input "d. 4-5-6" at bounding box center [464, 223] width 0 height 6
radio input "true"
click at [477, 391] on button "Next" at bounding box center [464, 385] width 126 height 31
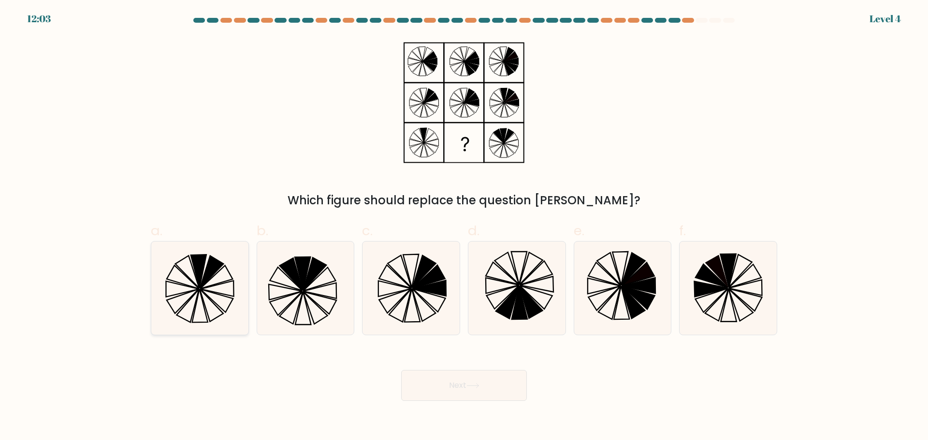
click at [224, 278] on icon at bounding box center [199, 288] width 93 height 93
click at [464, 227] on input "a." at bounding box center [464, 223] width 0 height 6
radio input "true"
click at [504, 391] on button "Next" at bounding box center [464, 385] width 126 height 31
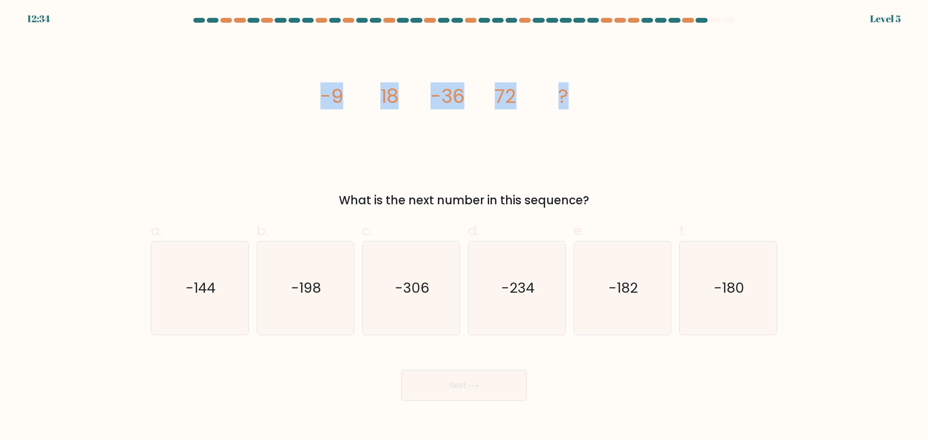
drag, startPoint x: 306, startPoint y: 100, endPoint x: 603, endPoint y: 100, distance: 296.7
click at [603, 100] on div "image/svg+xml -9 18 -36 72 ? What is the next number in this sequence?" at bounding box center [464, 123] width 638 height 172
copy g "-9 18 -36 72 ?"
click at [216, 298] on icon "-144" at bounding box center [199, 288] width 93 height 93
click at [464, 227] on input "a. -144" at bounding box center [464, 223] width 0 height 6
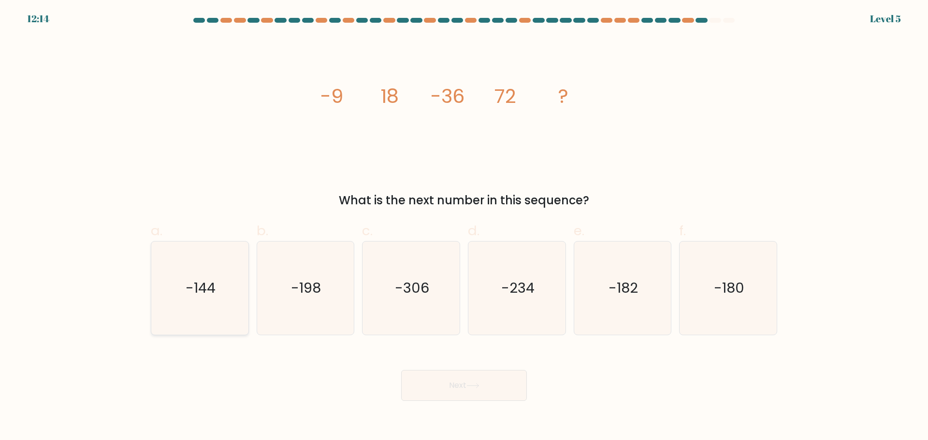
radio input "true"
click at [476, 382] on button "Next" at bounding box center [464, 385] width 126 height 31
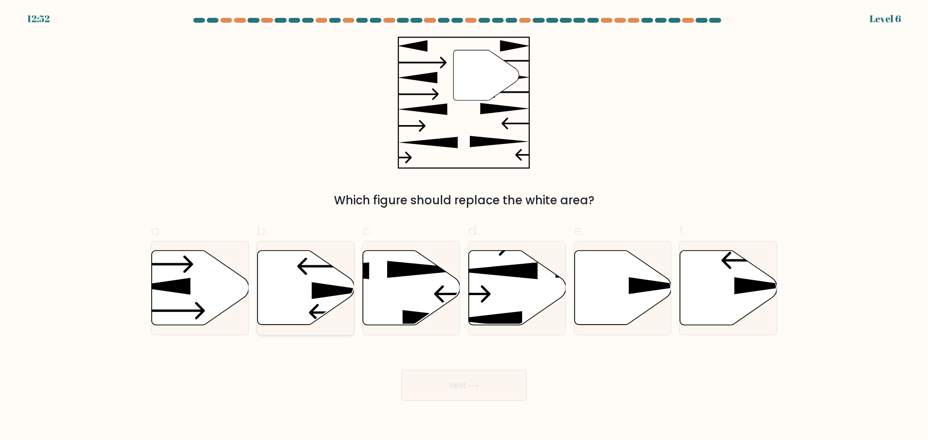
click at [290, 297] on icon at bounding box center [305, 287] width 97 height 74
click at [464, 227] on input "b." at bounding box center [464, 223] width 0 height 6
radio input "true"
click at [484, 402] on body "12:51 Level 6" at bounding box center [464, 220] width 928 height 440
click at [484, 385] on button "Next" at bounding box center [464, 385] width 126 height 31
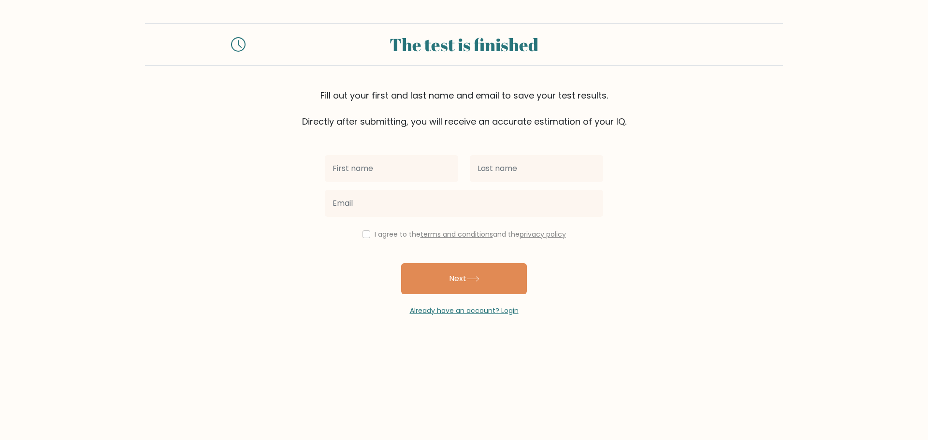
click at [375, 170] on input "text" at bounding box center [391, 168] width 133 height 27
type input "[PERSON_NAME]"
type input "J"
type input "[PERSON_NAME]"
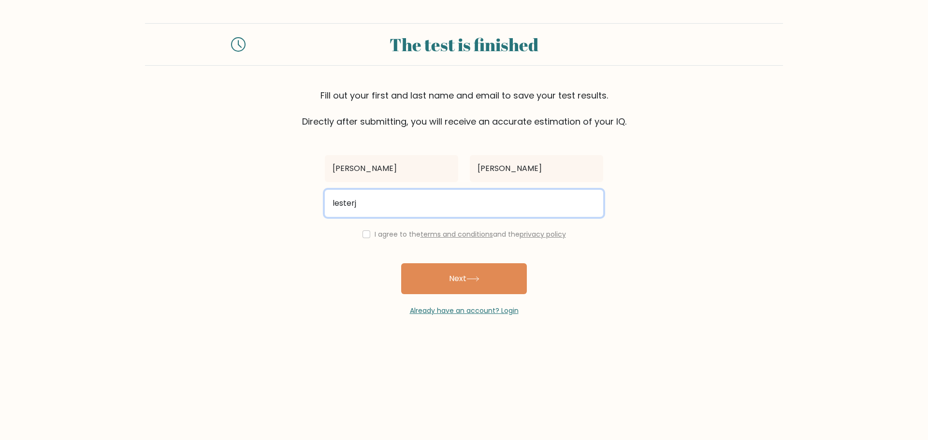
type input "lesterjohncunanan@gmail.com"
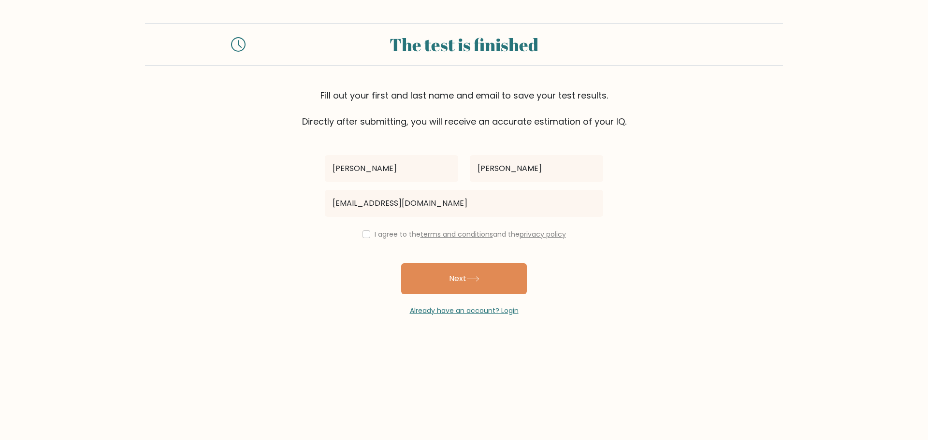
click at [355, 237] on div "I agree to the terms and conditions and the privacy policy" at bounding box center [464, 235] width 290 height 12
click at [367, 240] on div "Lester Cunanan lesterjohncunanan@gmail.com I agree to the terms and conditions …" at bounding box center [464, 222] width 290 height 188
click at [367, 236] on div "I agree to the terms and conditions and the privacy policy" at bounding box center [464, 235] width 290 height 12
click at [365, 236] on input "checkbox" at bounding box center [366, 234] width 8 height 8
checkbox input "true"
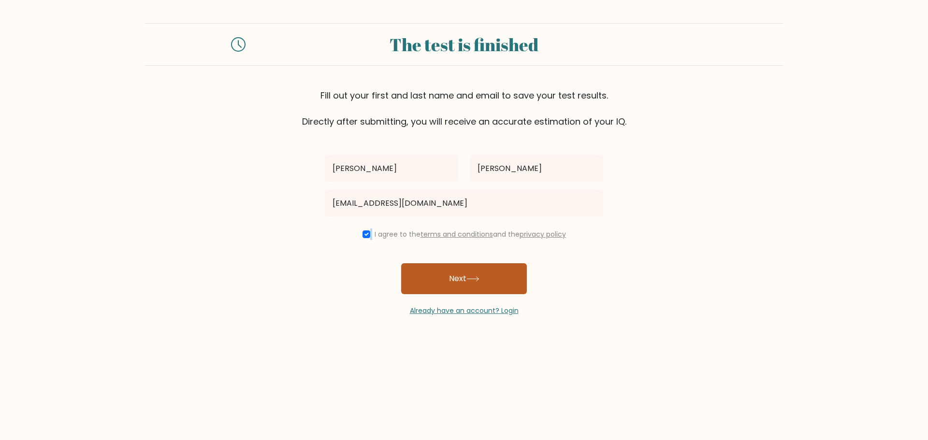
click at [426, 277] on button "Next" at bounding box center [464, 278] width 126 height 31
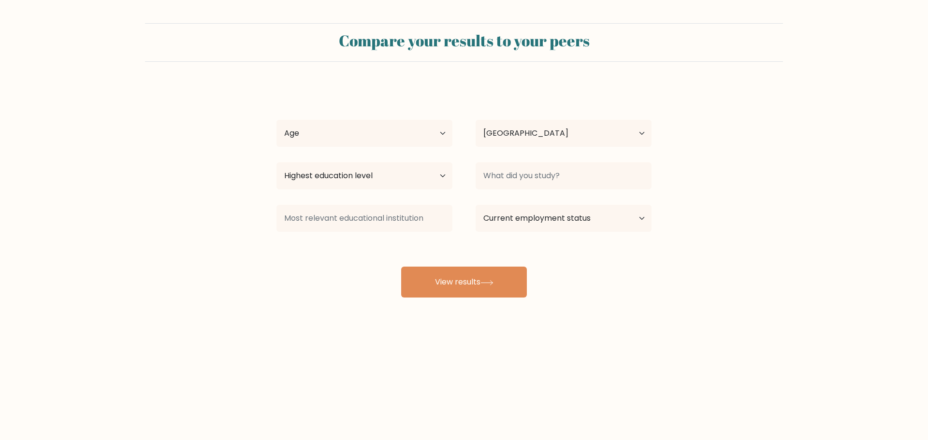
select select "PH"
click at [419, 144] on select "Age Under [DEMOGRAPHIC_DATA] [DEMOGRAPHIC_DATA] [DEMOGRAPHIC_DATA] [DEMOGRAPHIC…" at bounding box center [364, 133] width 176 height 27
select select "25_34"
click at [276, 120] on select "Age Under [DEMOGRAPHIC_DATA] [DEMOGRAPHIC_DATA] [DEMOGRAPHIC_DATA] [DEMOGRAPHIC…" at bounding box center [364, 133] width 176 height 27
click at [357, 184] on select "Highest education level No schooling Primary Lower Secondary Upper Secondary Oc…" at bounding box center [364, 175] width 176 height 27
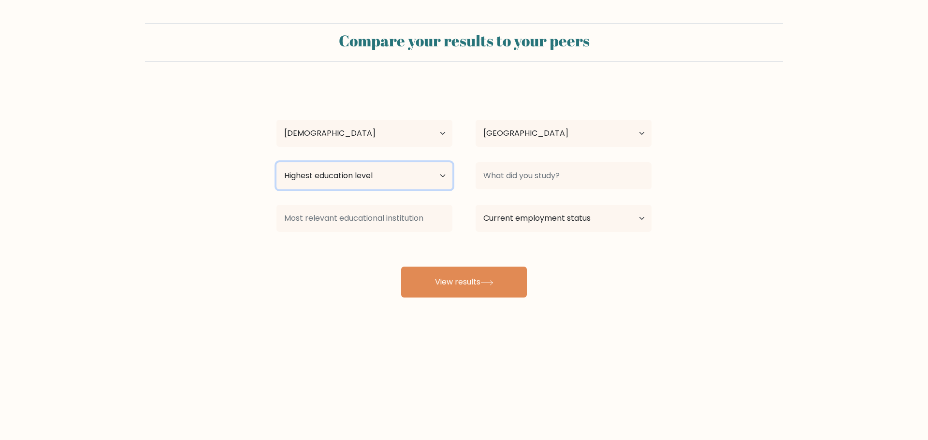
click at [344, 181] on select "Highest education level No schooling Primary Lower Secondary Upper Secondary Oc…" at bounding box center [364, 175] width 176 height 27
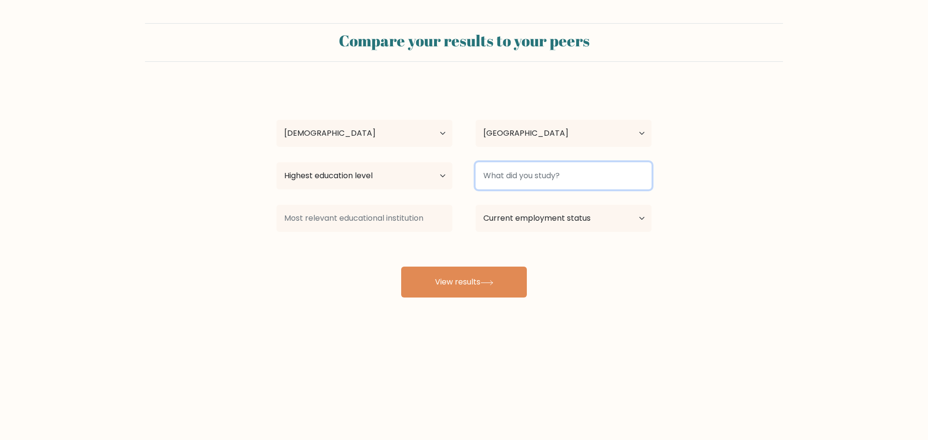
click at [557, 185] on input at bounding box center [563, 175] width 176 height 27
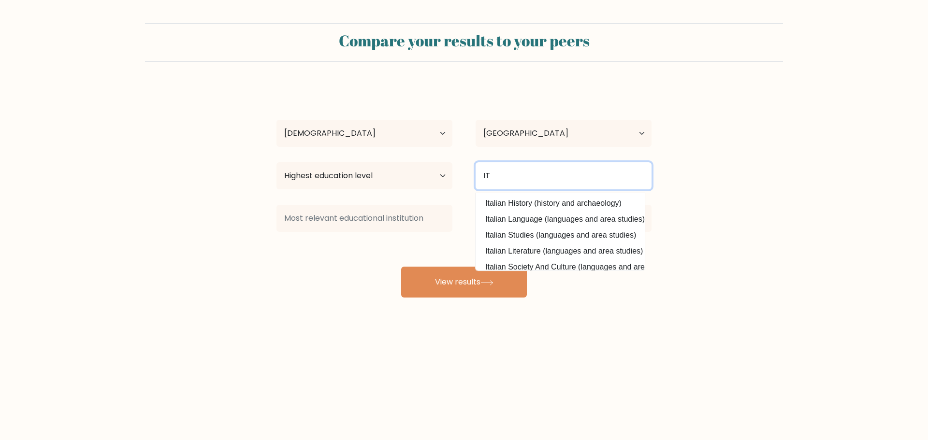
type input "IT"
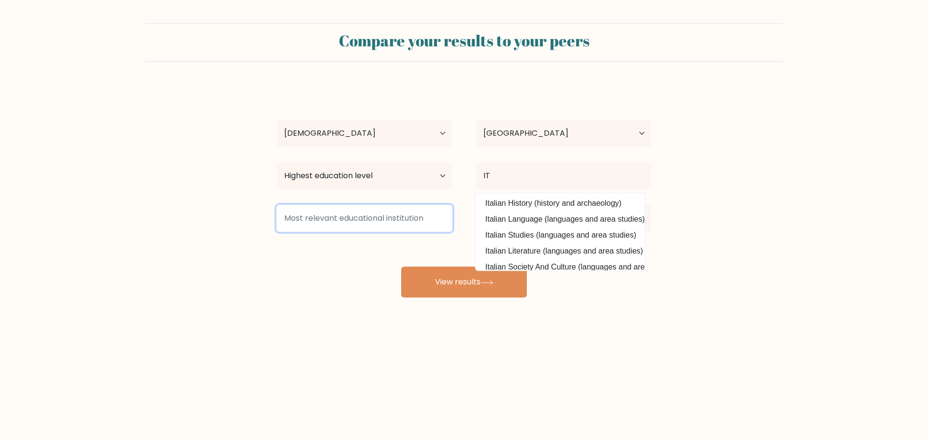
click at [387, 232] on input at bounding box center [364, 218] width 176 height 27
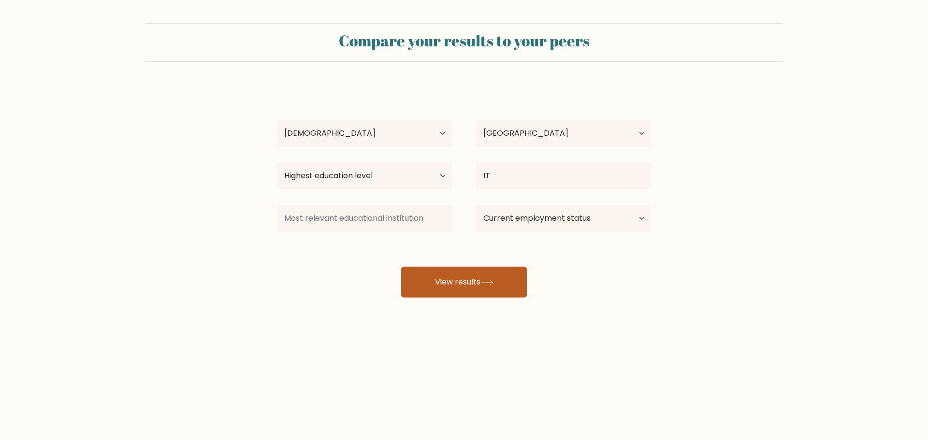
drag, startPoint x: 437, startPoint y: 264, endPoint x: 443, endPoint y: 279, distance: 15.8
click at [437, 265] on div "Lester Cunanan Age Under 18 years old 18-24 years old 25-34 years old 35-44 yea…" at bounding box center [464, 191] width 387 height 213
click at [443, 279] on button "View results" at bounding box center [464, 282] width 126 height 31
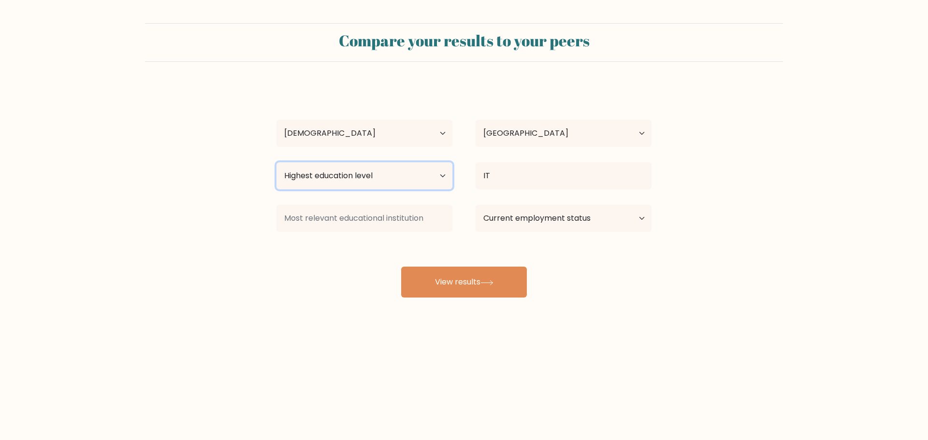
click at [442, 179] on select "Highest education level No schooling Primary Lower Secondary Upper Secondary Oc…" at bounding box center [364, 175] width 176 height 27
select select "primary"
click at [276, 162] on select "Highest education level No schooling Primary Lower Secondary Upper Secondary Oc…" at bounding box center [364, 175] width 176 height 27
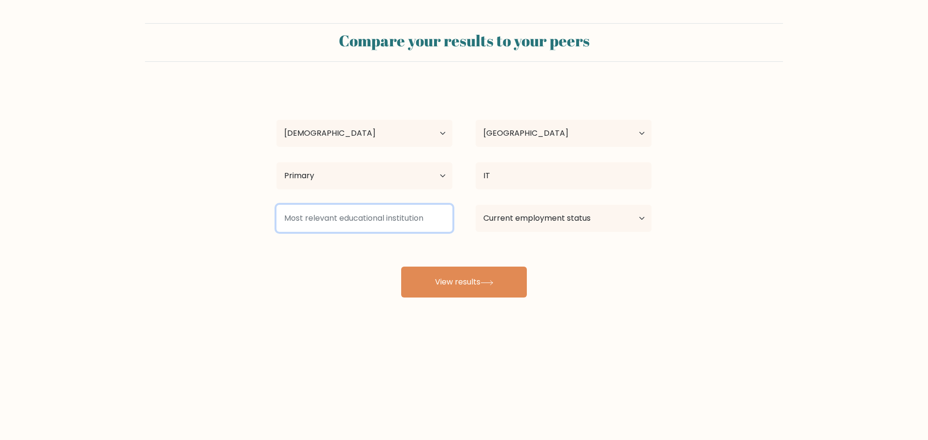
click at [364, 212] on input at bounding box center [364, 218] width 176 height 27
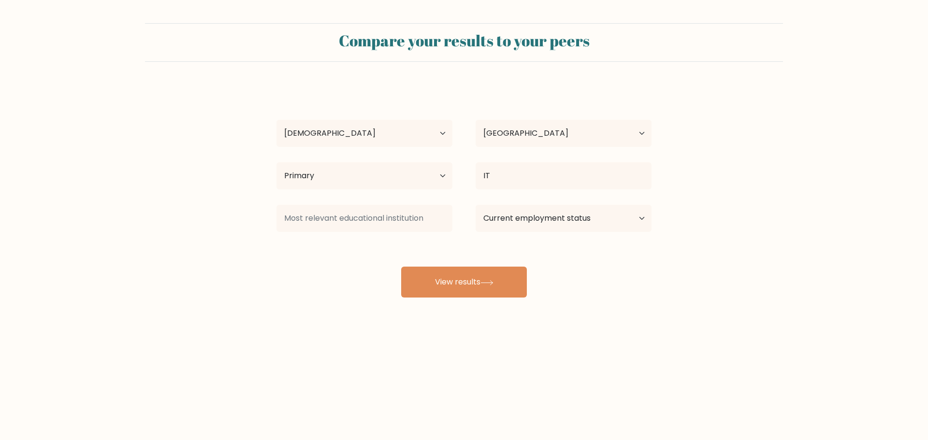
click at [600, 234] on div "Current employment status Employed Student Retired Other / prefer not to answer" at bounding box center [563, 218] width 199 height 35
click at [597, 226] on select "Current employment status Employed Student Retired Other / prefer not to answer" at bounding box center [563, 218] width 176 height 27
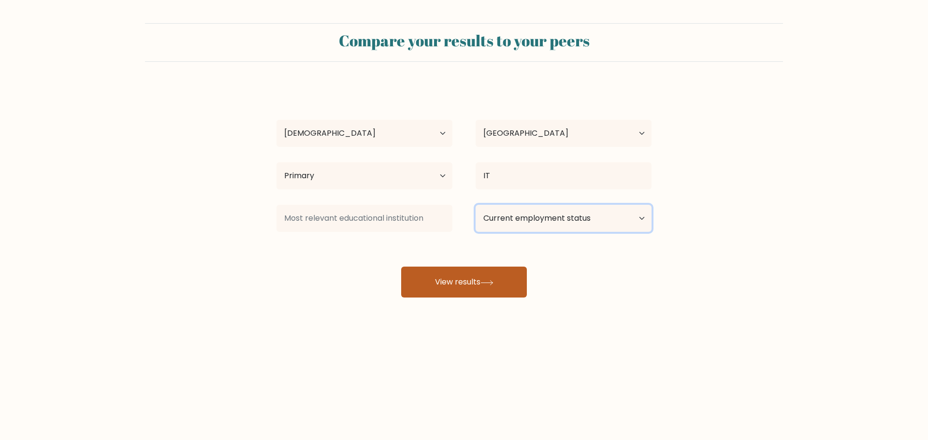
select select "other"
click at [475, 205] on select "Current employment status Employed Student Retired Other / prefer not to answer" at bounding box center [563, 218] width 176 height 27
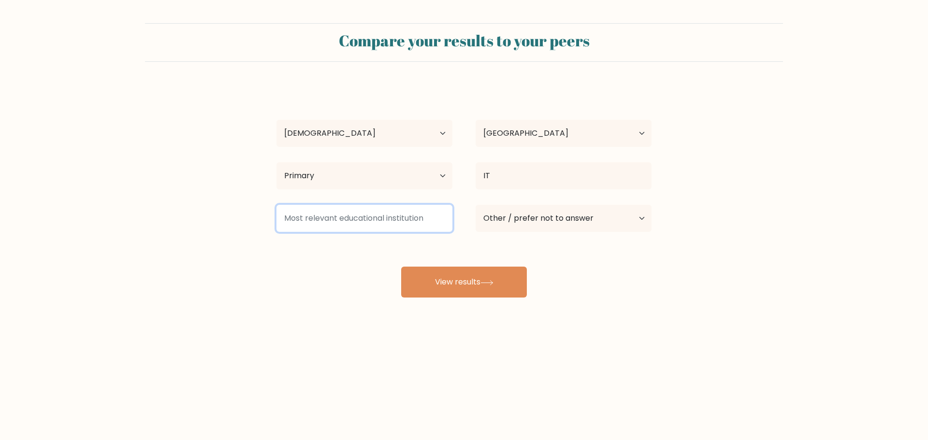
click at [416, 228] on input at bounding box center [364, 218] width 176 height 27
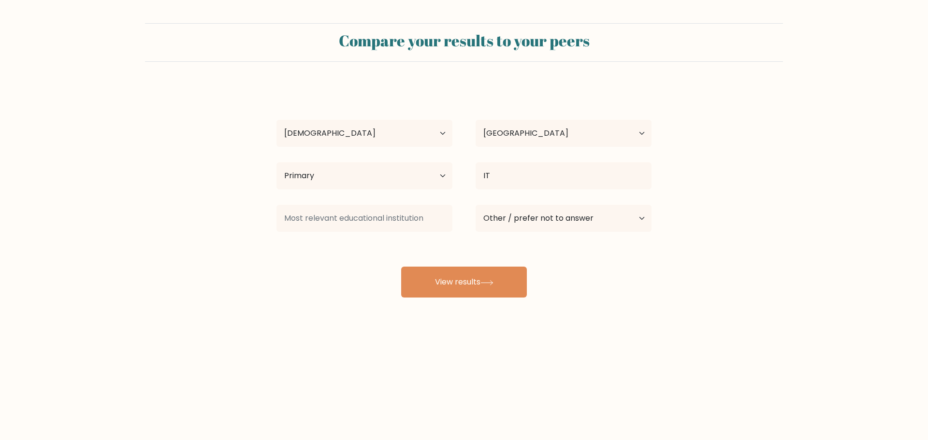
click at [468, 309] on div "Compare your results to your peers Lester Cunanan Age Under 18 years old 18-24 …" at bounding box center [464, 183] width 928 height 366
click at [472, 292] on button "View results" at bounding box center [464, 282] width 126 height 31
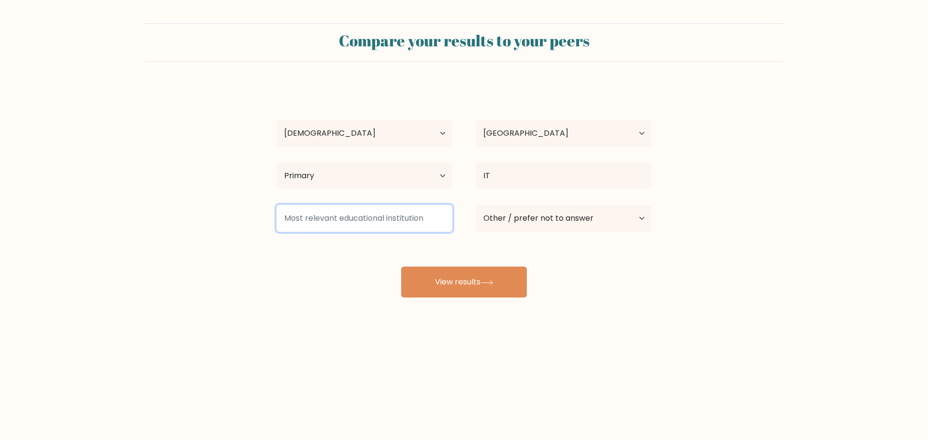
click at [408, 220] on input at bounding box center [364, 218] width 176 height 27
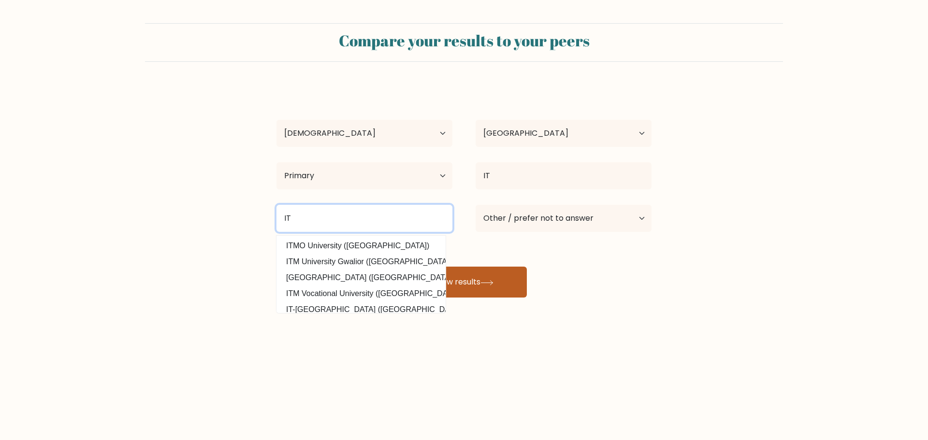
type input "IT"
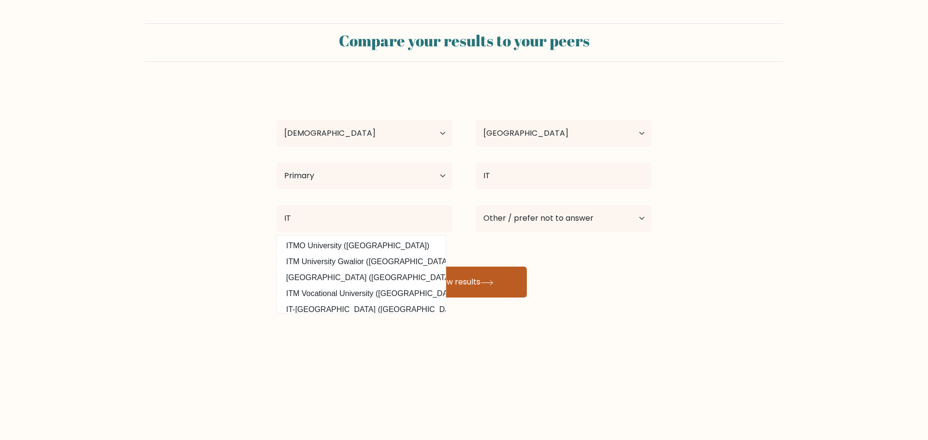
click at [497, 276] on button "View results" at bounding box center [464, 282] width 126 height 31
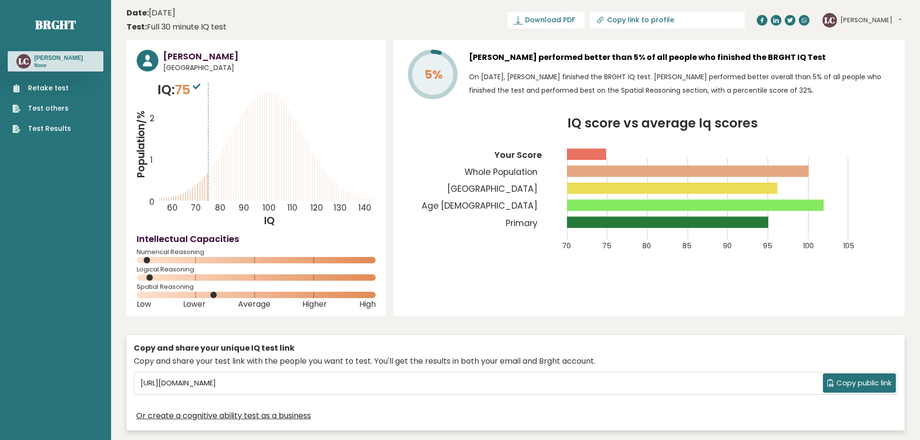
click at [773, 281] on div "5% [PERSON_NAME] performed better than 5% of all people who finished the BRGHT …" at bounding box center [649, 178] width 512 height 276
